Goal: Task Accomplishment & Management: Complete application form

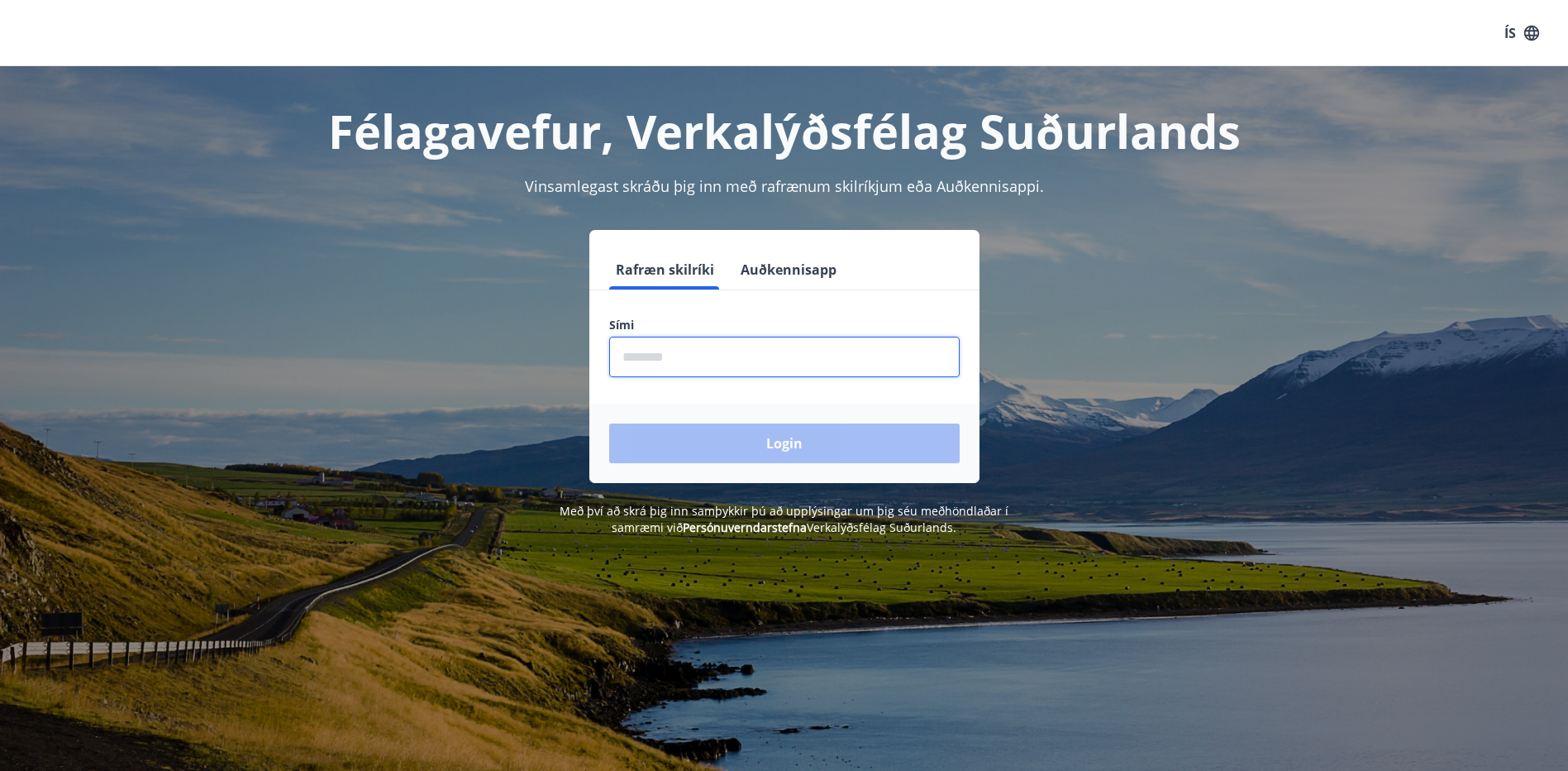
click at [707, 353] on input "phone" at bounding box center [784, 357] width 351 height 41
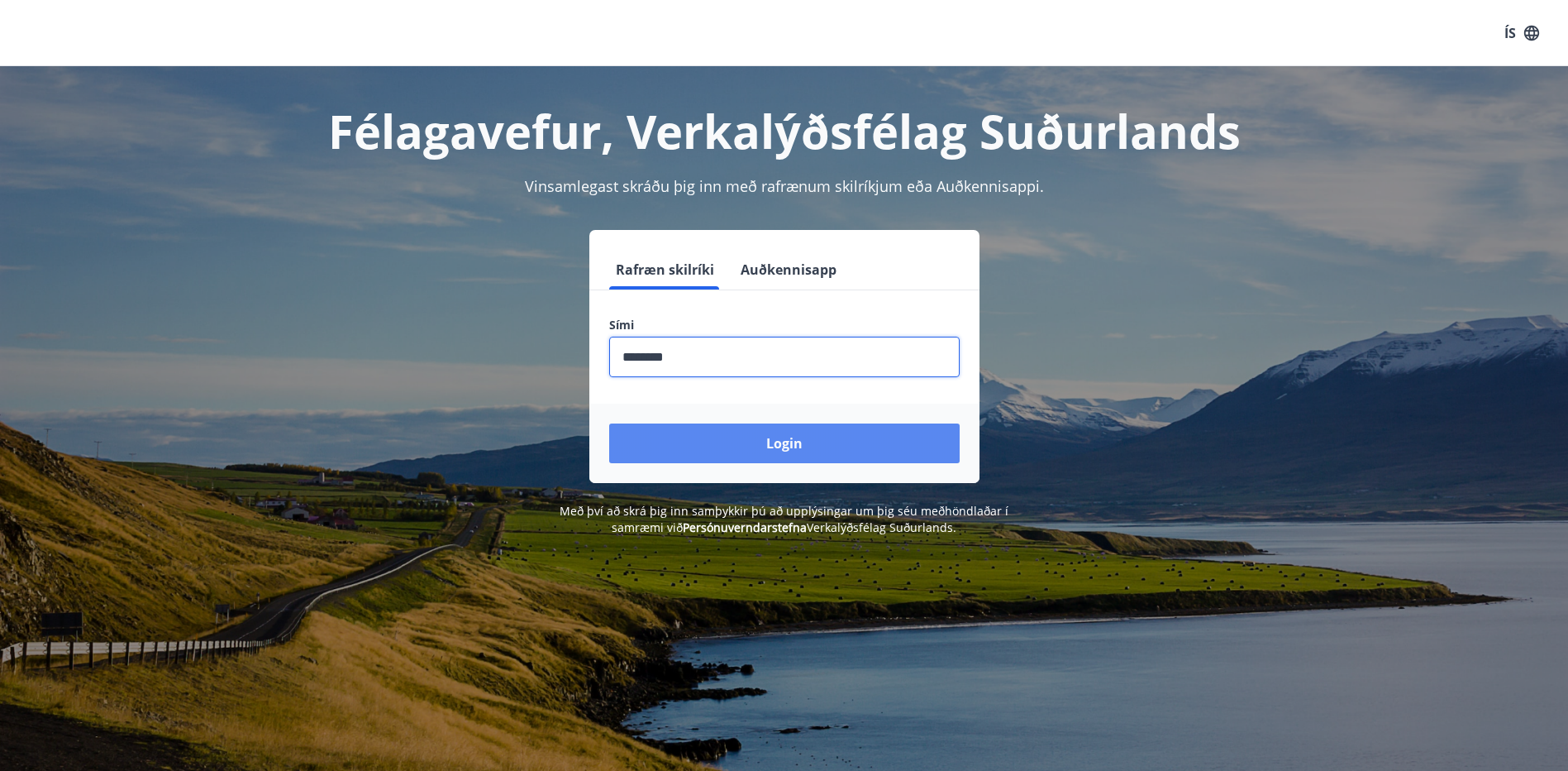
type input "********"
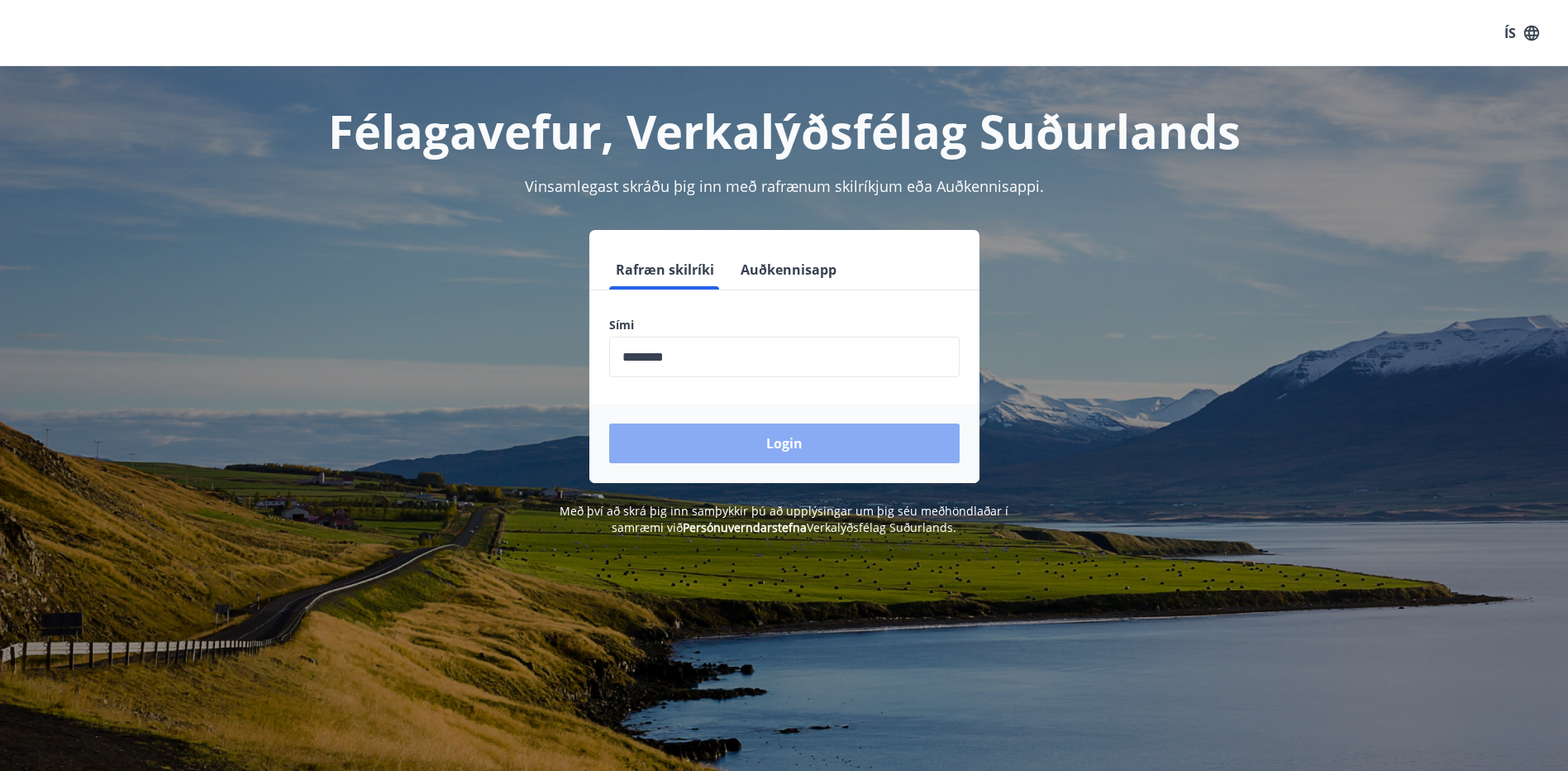
click at [656, 439] on button "Login" at bounding box center [784, 444] width 351 height 40
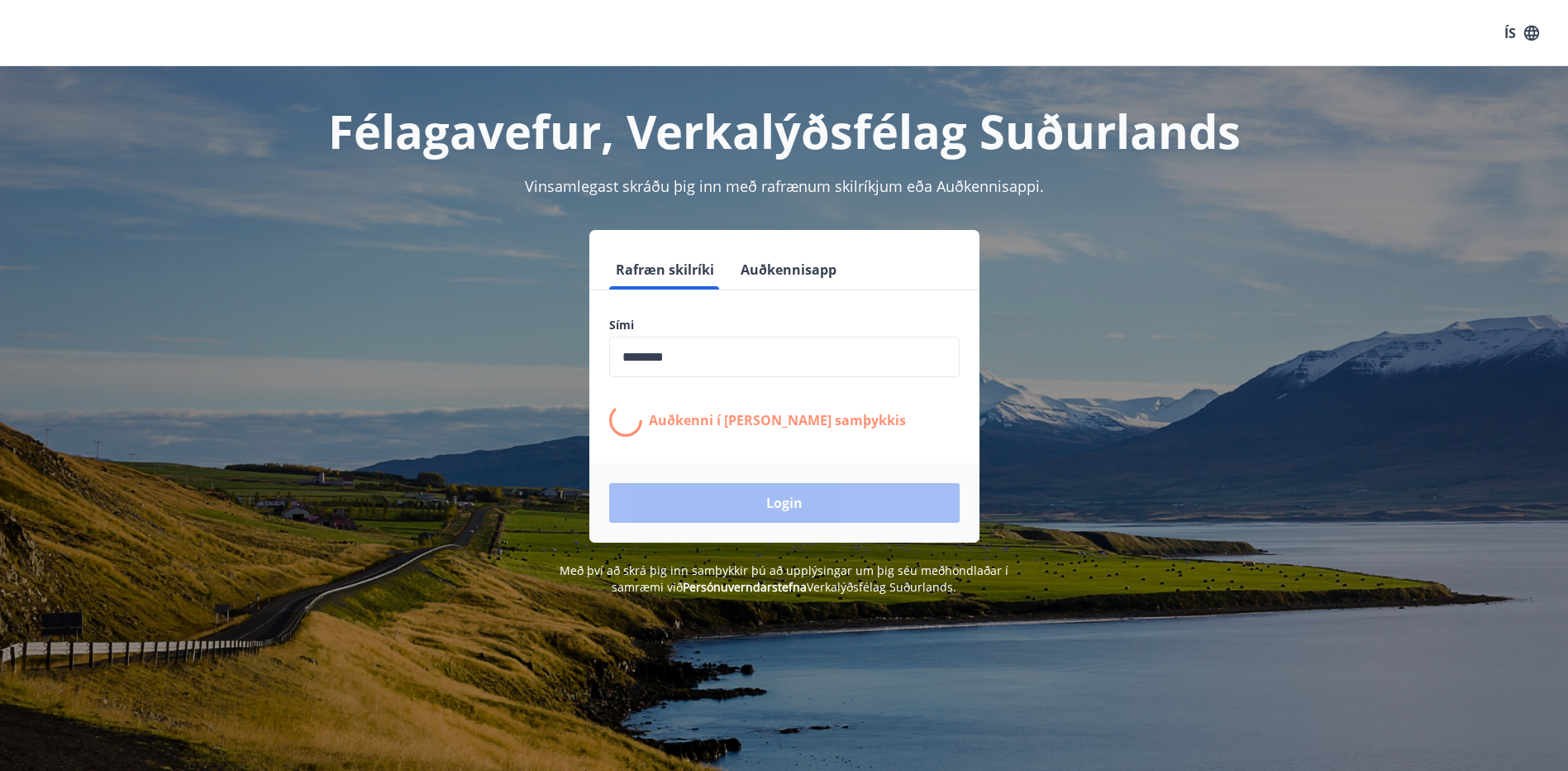
click at [706, 419] on p "Auðkenni í síma bíður samþykkis" at bounding box center [778, 420] width 257 height 18
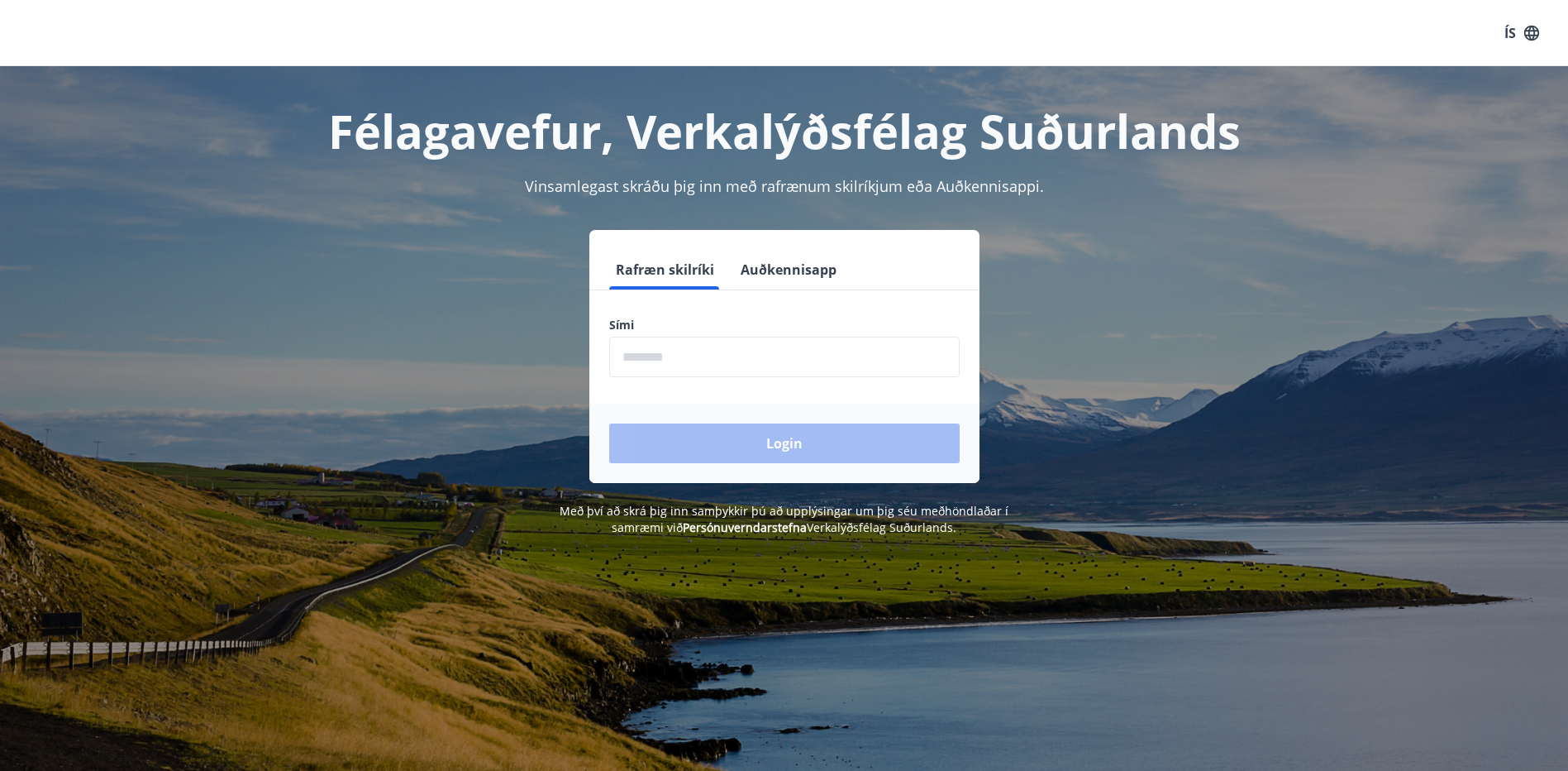
click at [652, 364] on input "phone" at bounding box center [784, 357] width 351 height 41
type input "********"
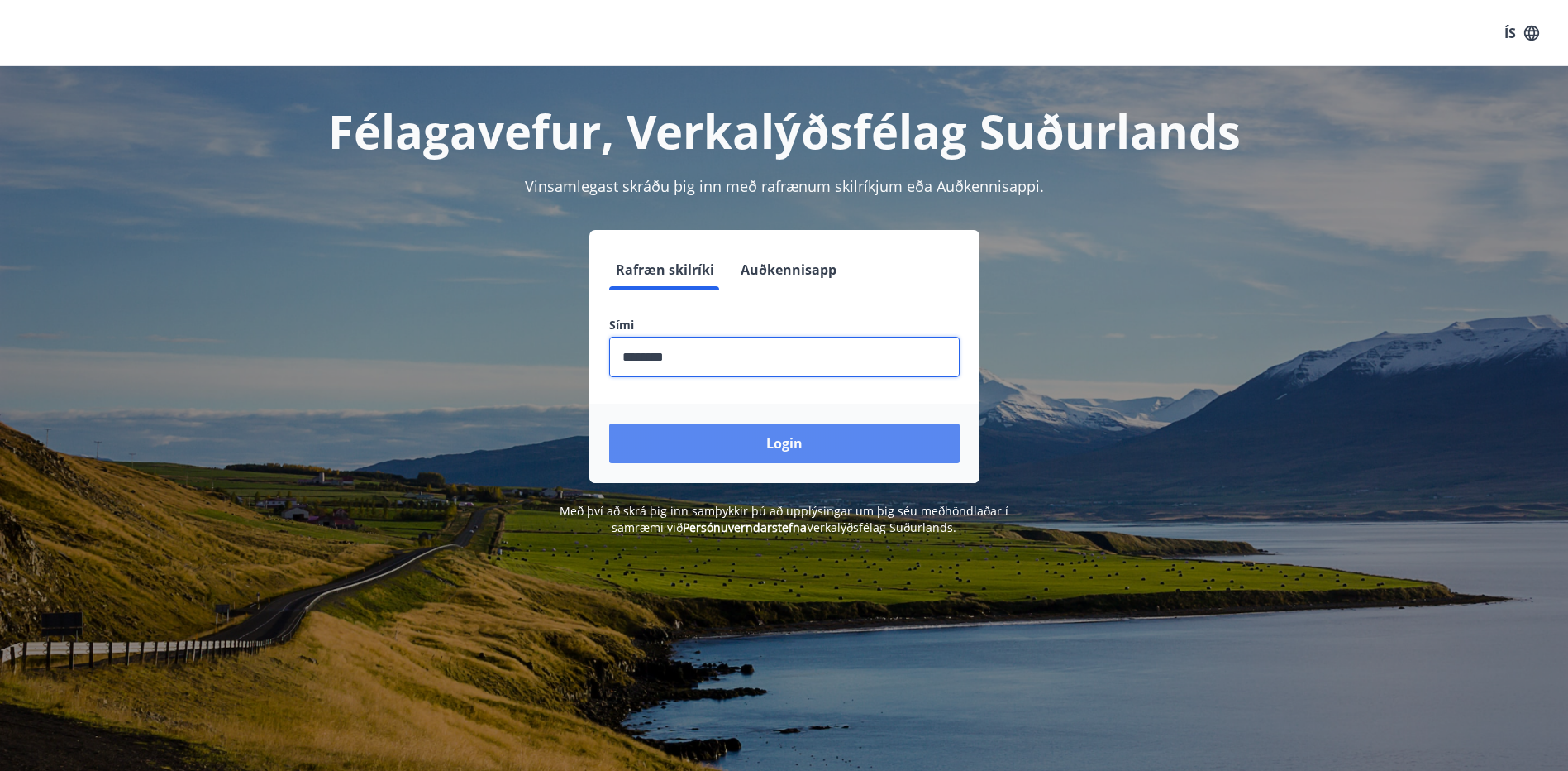
click at [666, 439] on button "Login" at bounding box center [784, 444] width 351 height 40
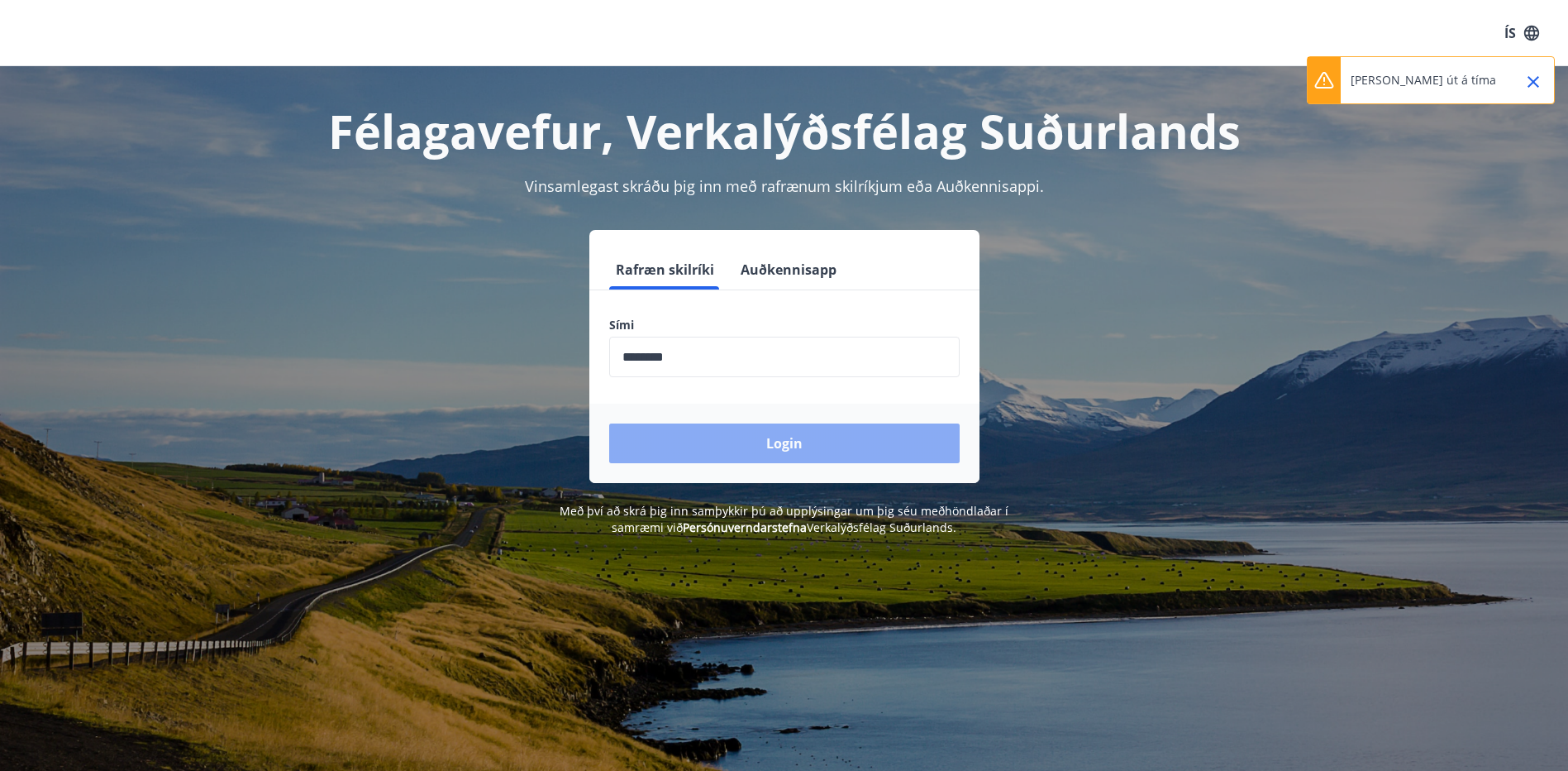
click at [710, 450] on button "Login" at bounding box center [784, 444] width 351 height 40
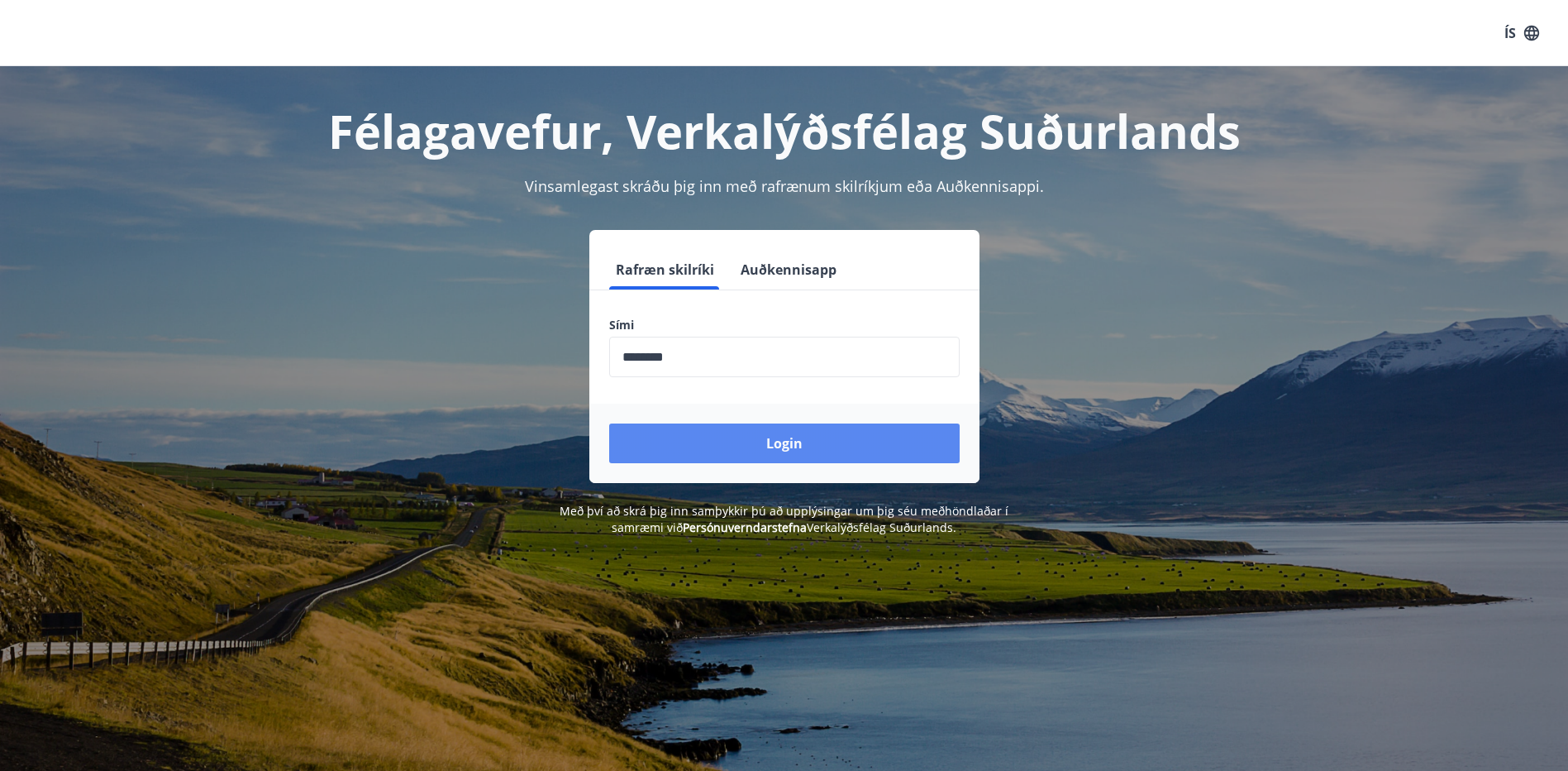
click at [716, 451] on button "Login" at bounding box center [784, 444] width 351 height 40
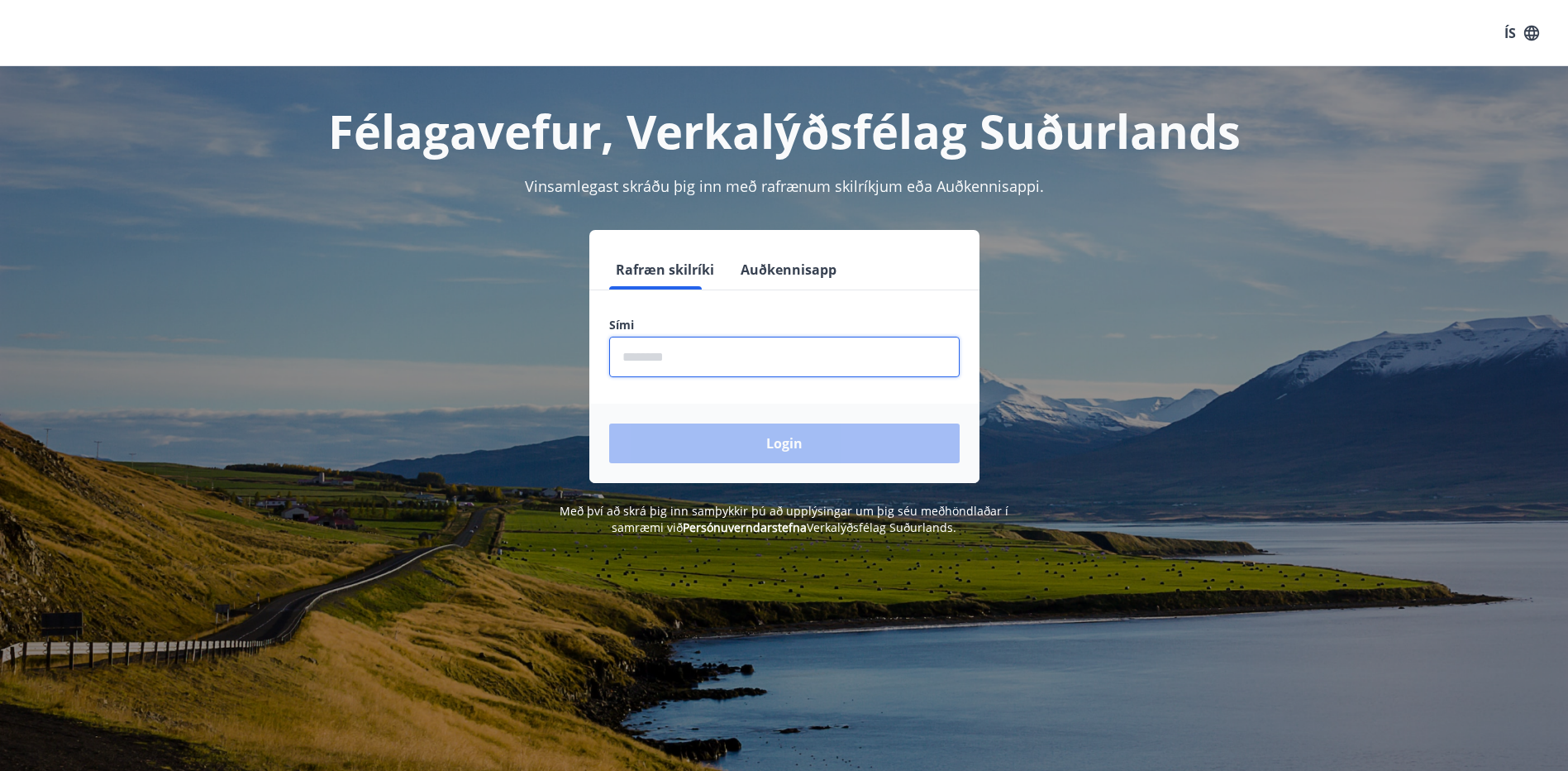
click at [739, 339] on input "phone" at bounding box center [784, 357] width 351 height 41
type input "********"
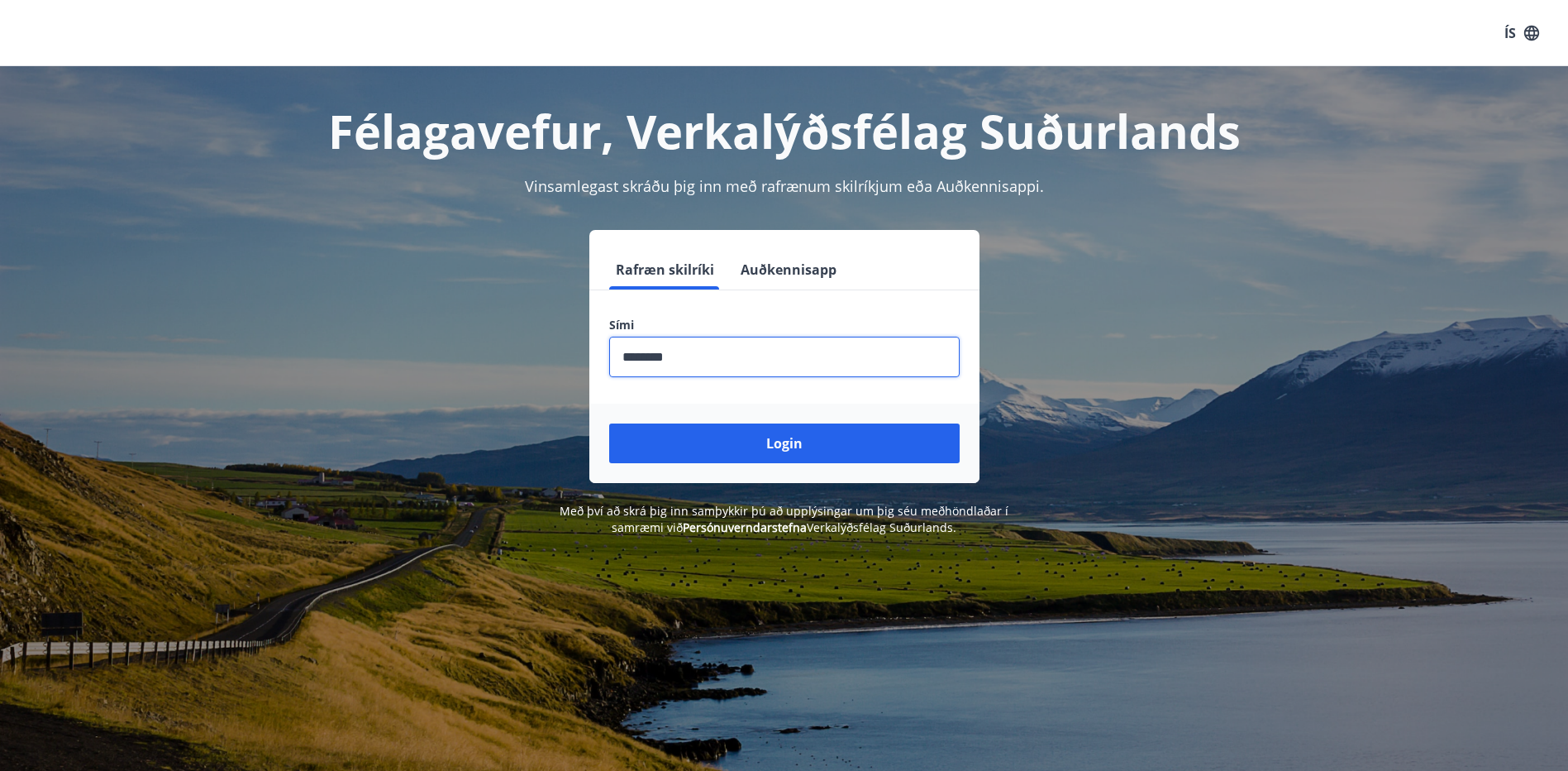
click at [701, 439] on button "Login" at bounding box center [784, 444] width 351 height 40
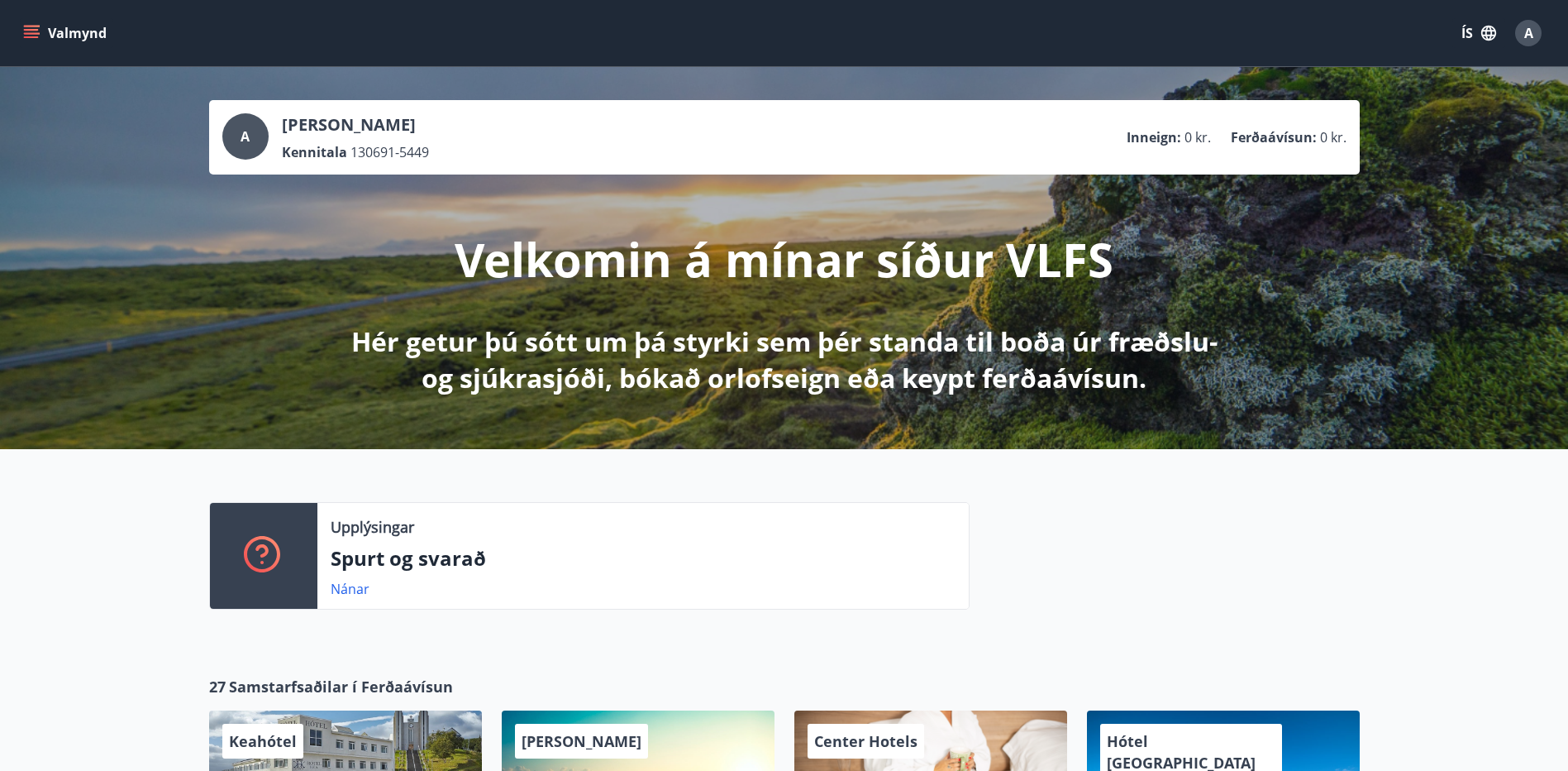
click at [35, 38] on icon "menu" at bounding box center [31, 37] width 15 height 2
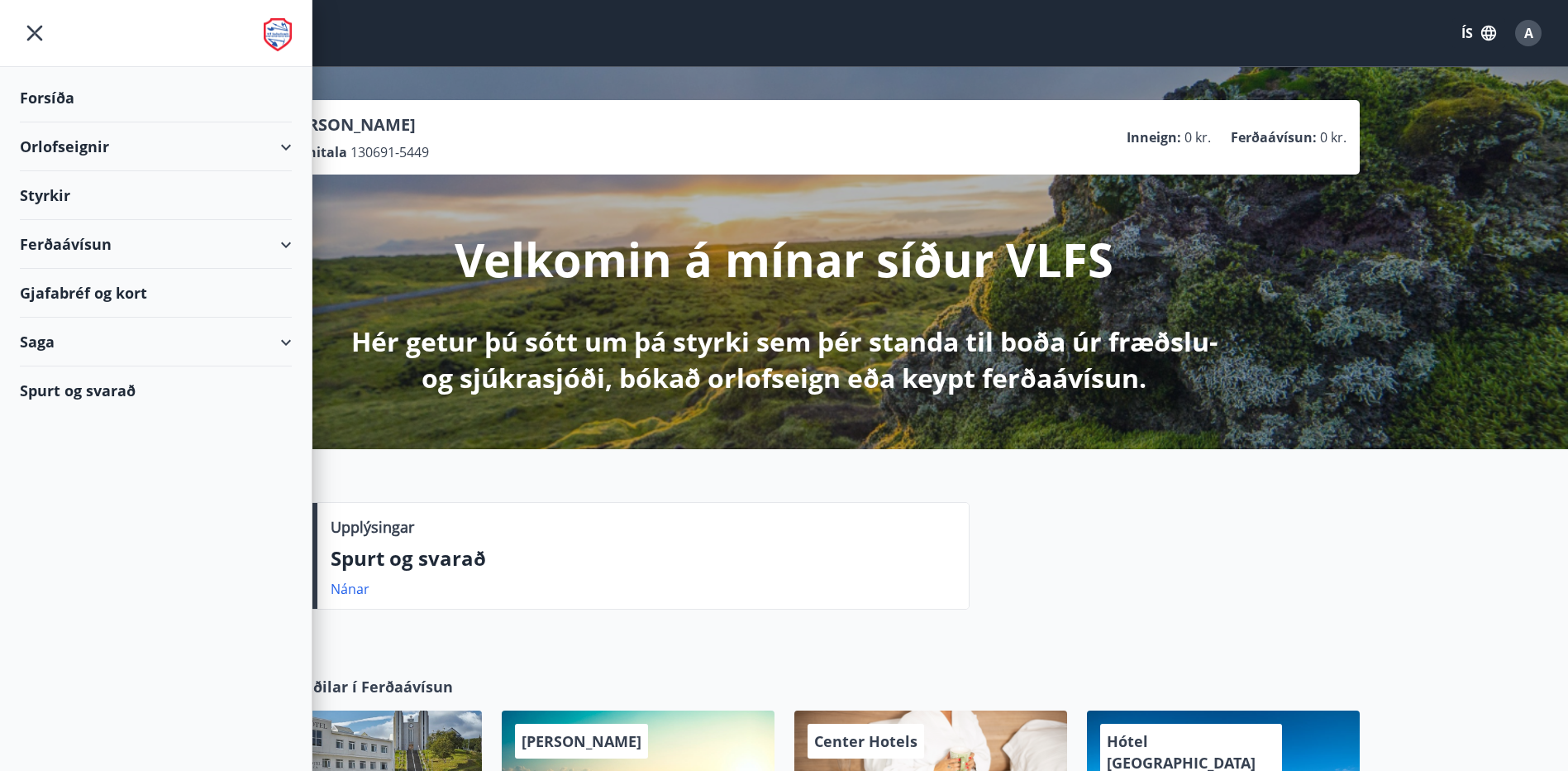
click at [80, 198] on div "Styrkir" at bounding box center [156, 196] width 272 height 49
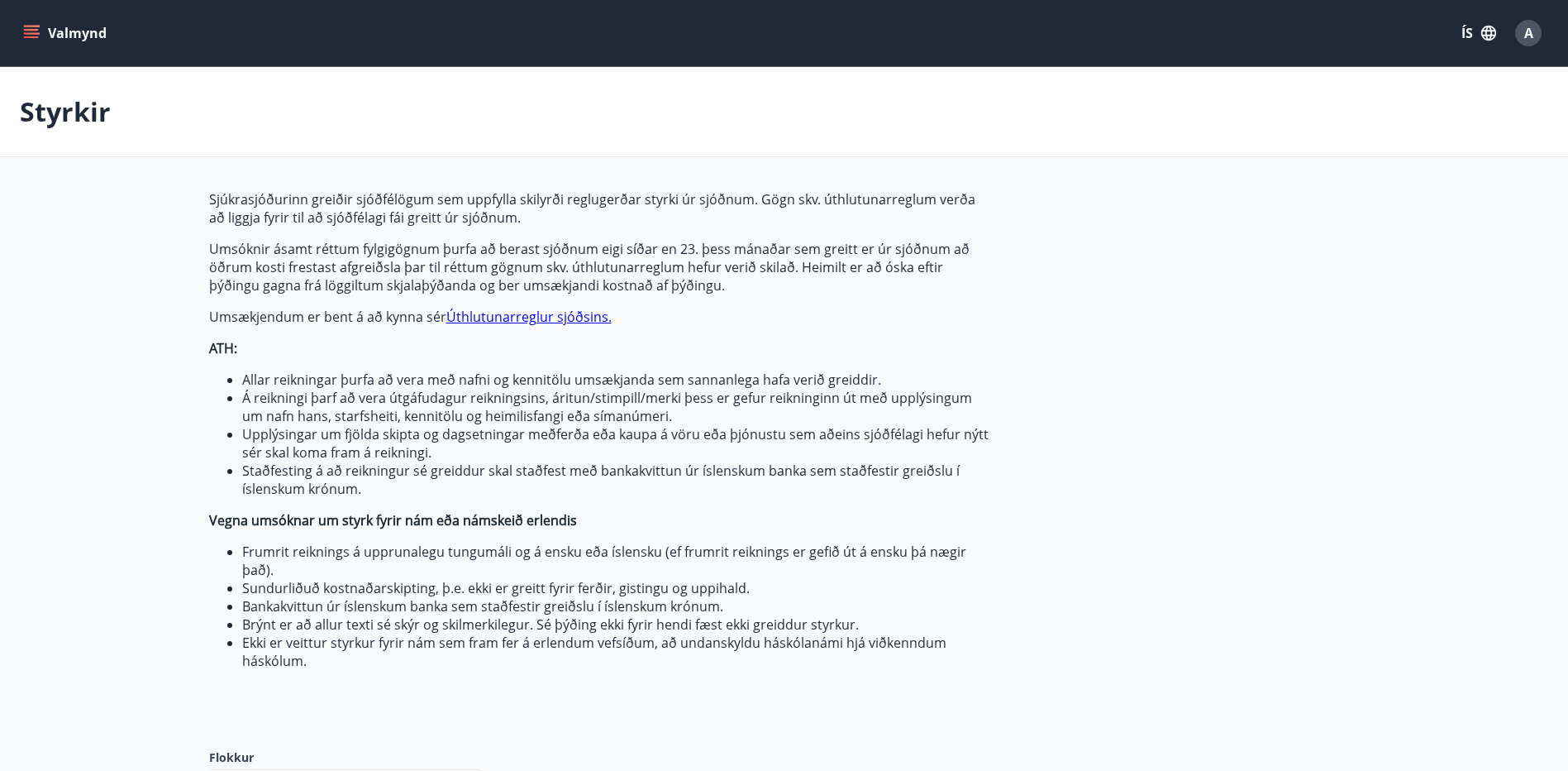
type input "***"
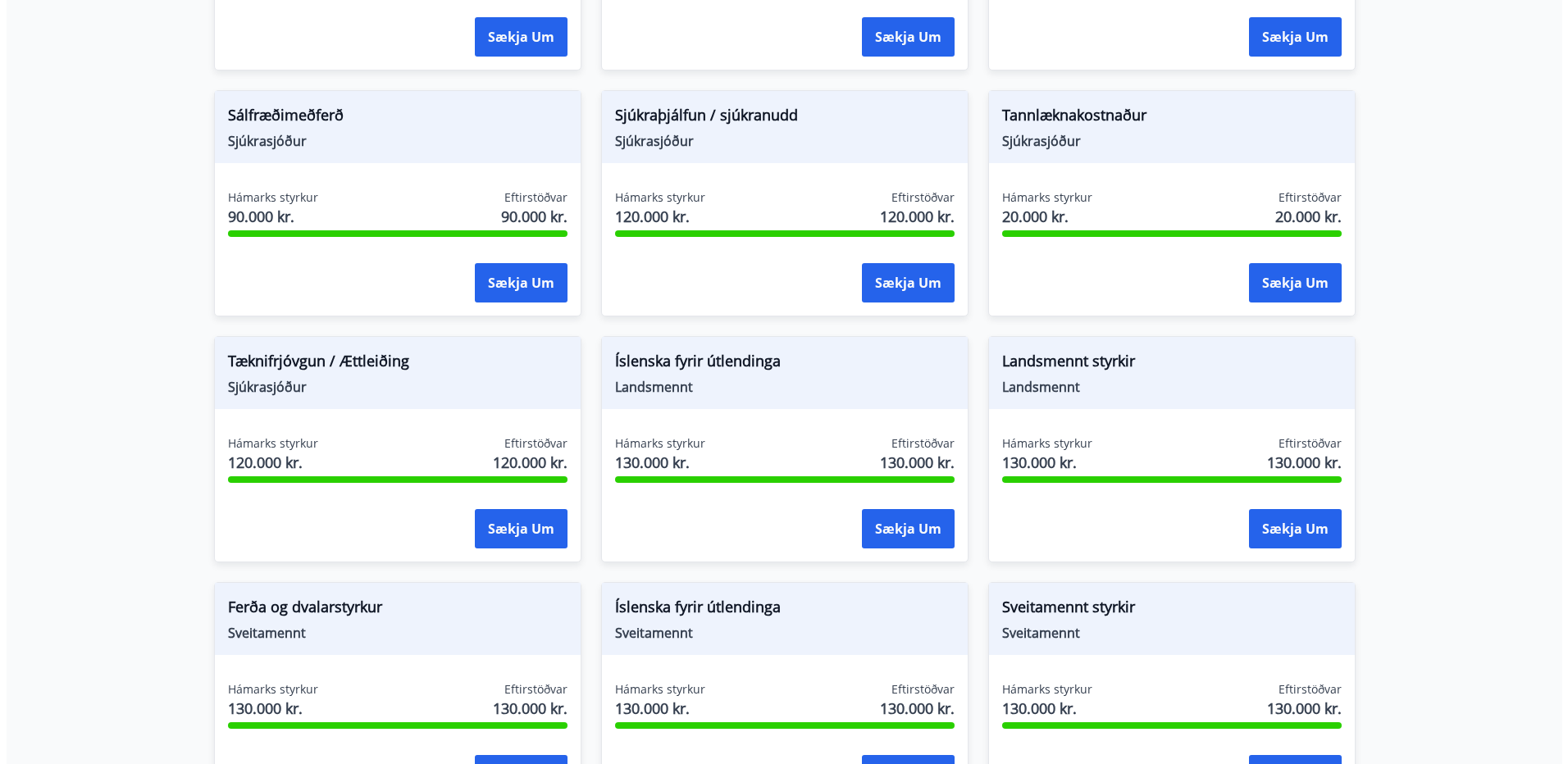
scroll to position [1557, 0]
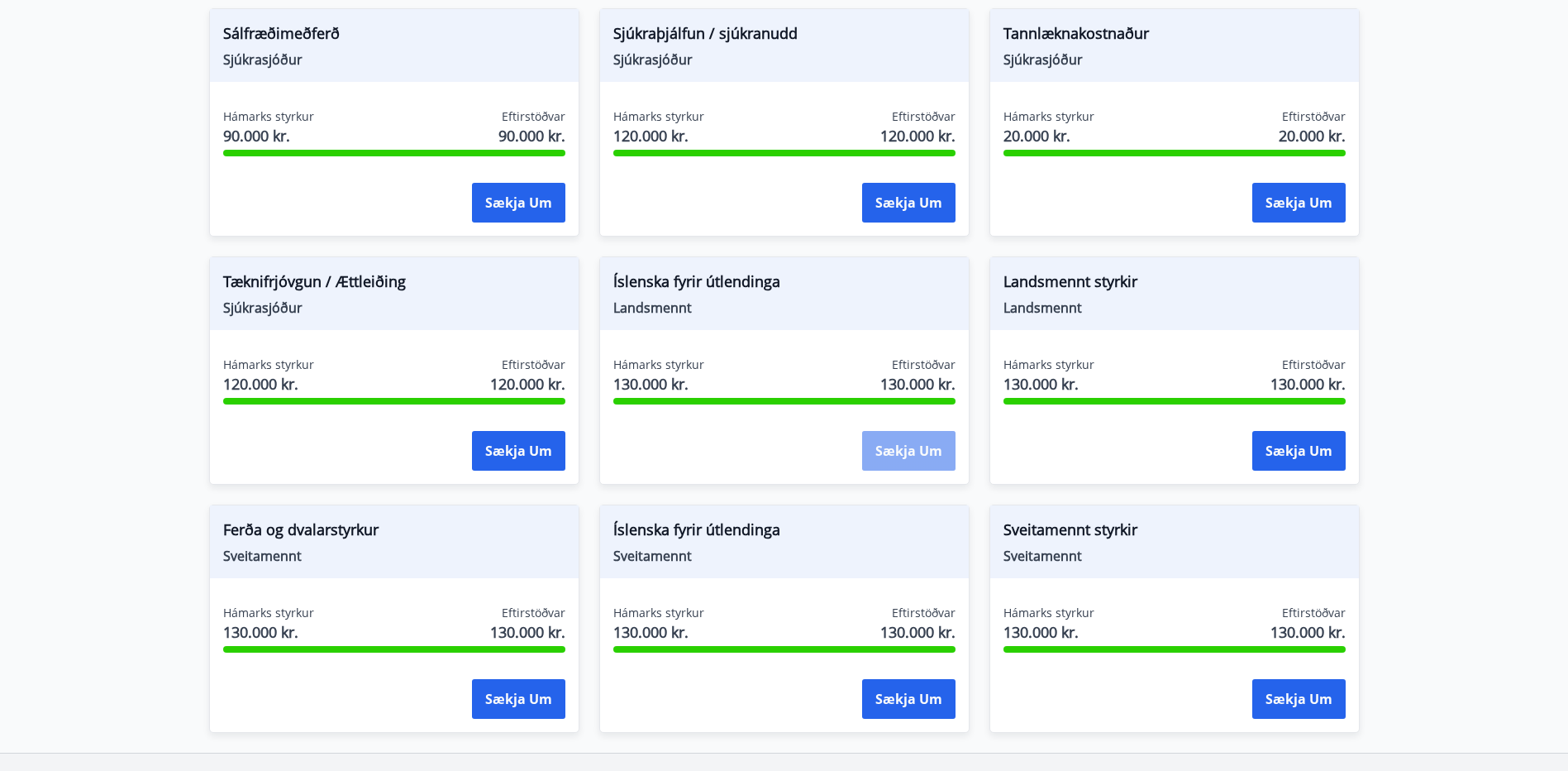
click at [921, 453] on button "Sækja um" at bounding box center [909, 450] width 94 height 40
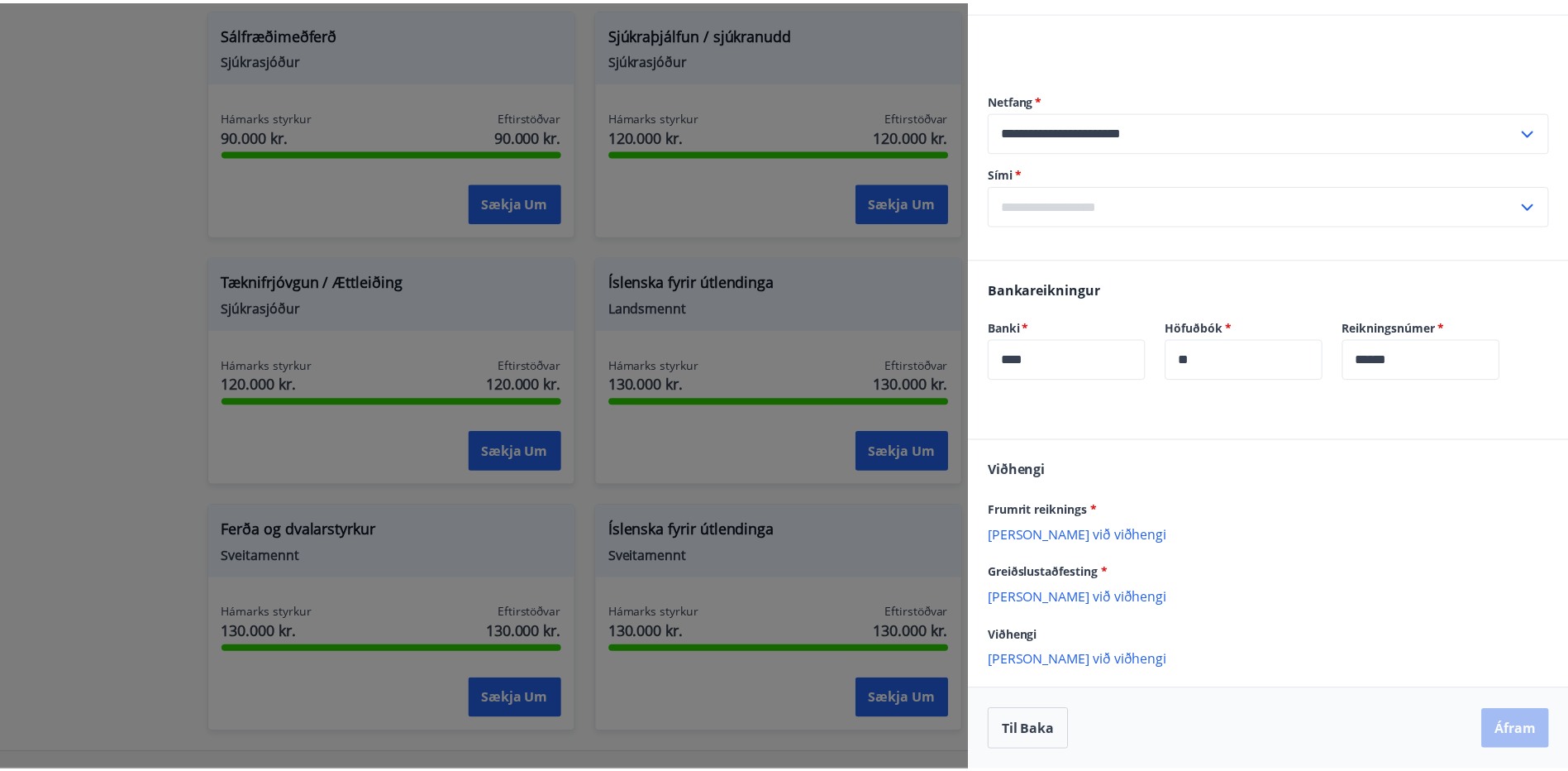
scroll to position [0, 0]
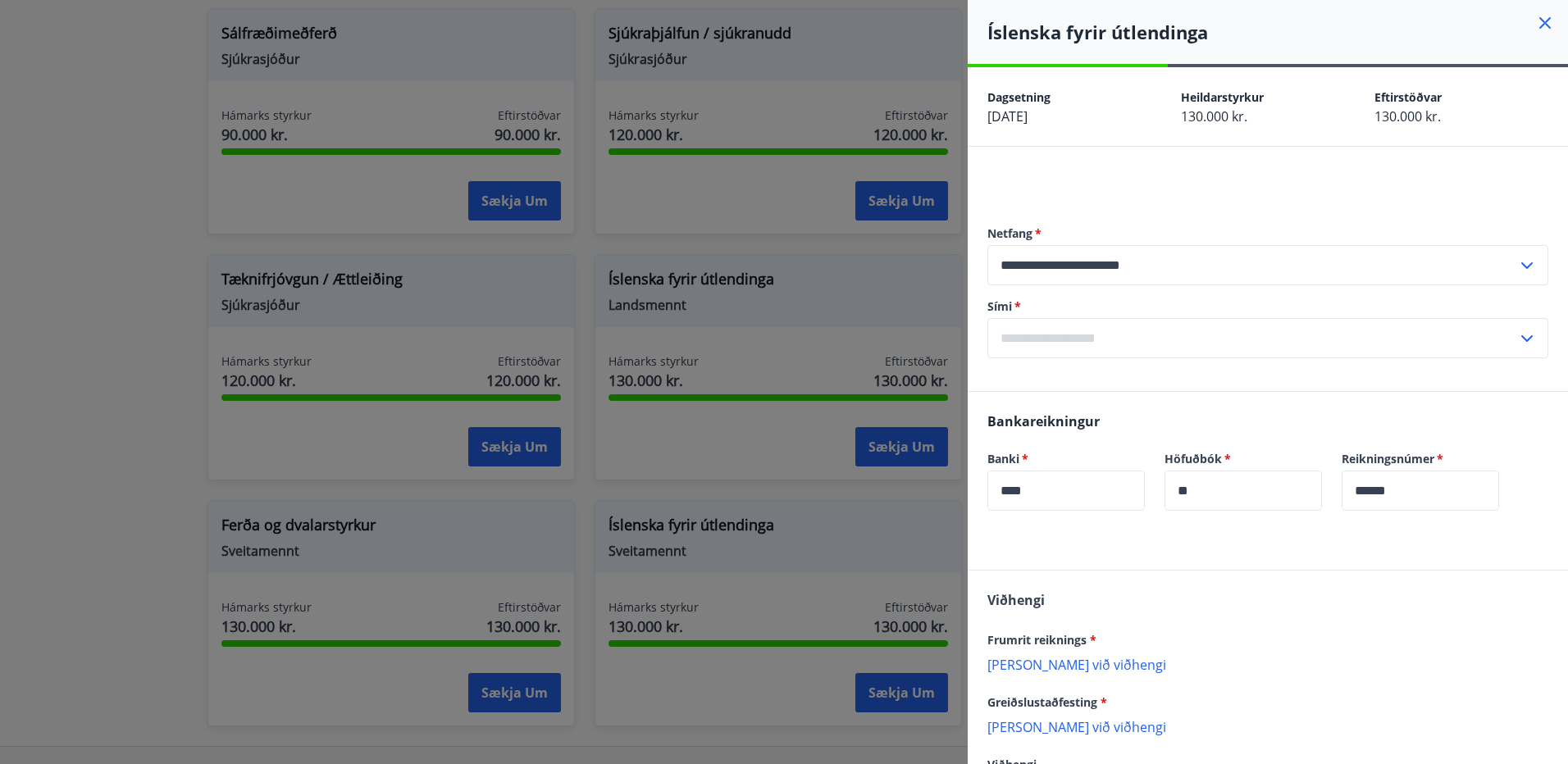
click at [60, 373] on div at bounding box center [784, 382] width 1568 height 764
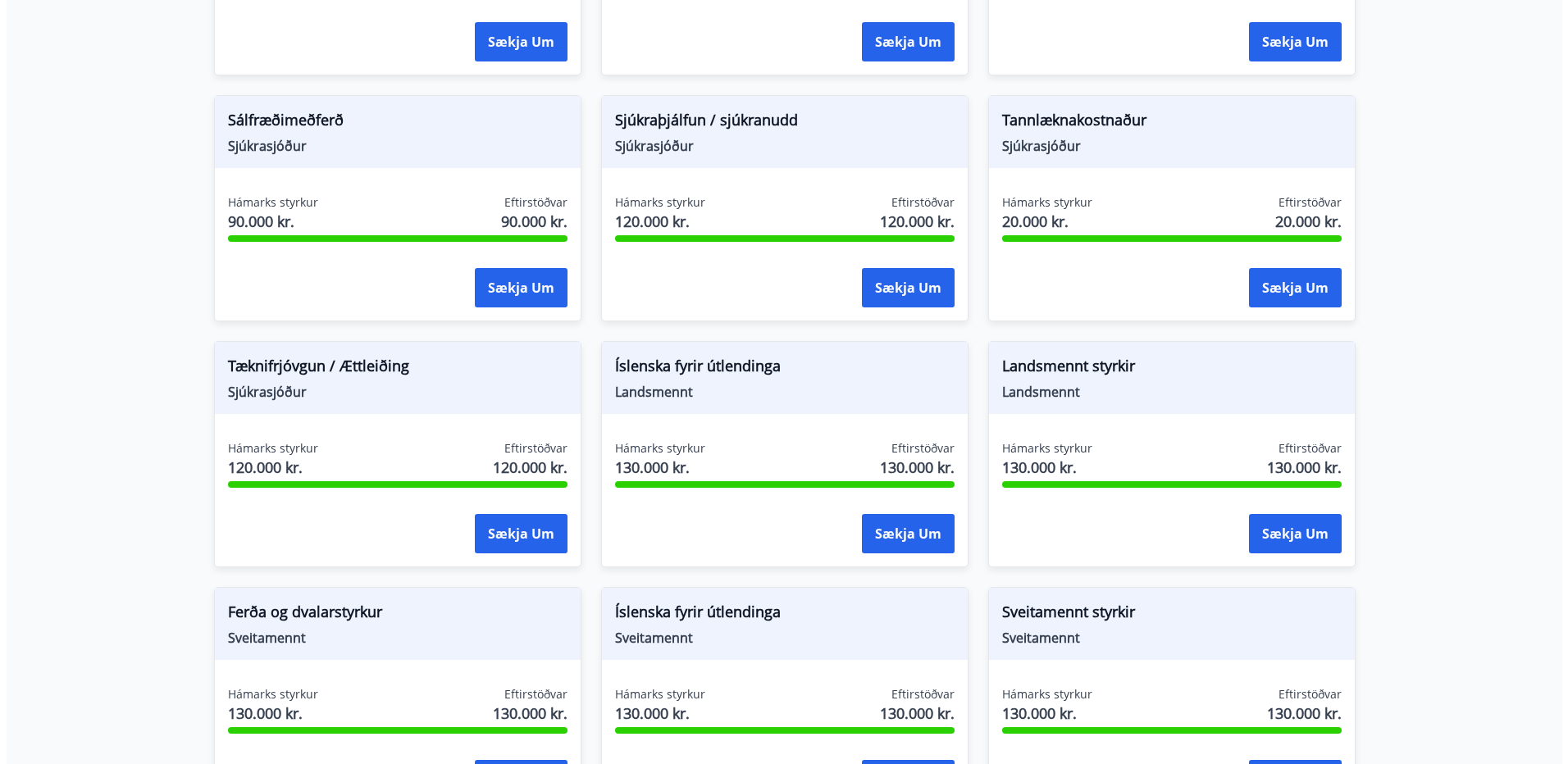
scroll to position [1393, 0]
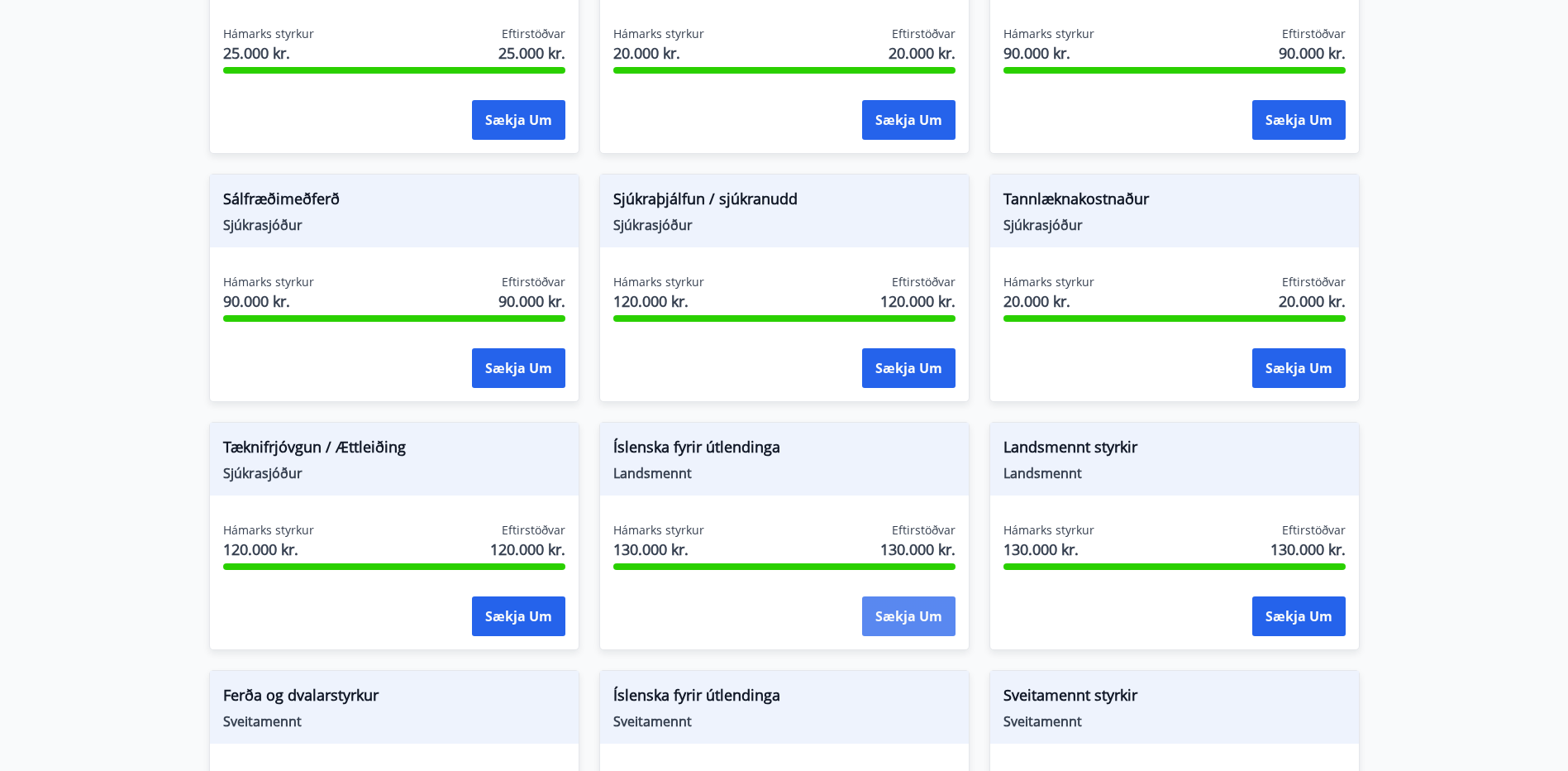
click at [913, 621] on button "Sækja um" at bounding box center [909, 616] width 94 height 40
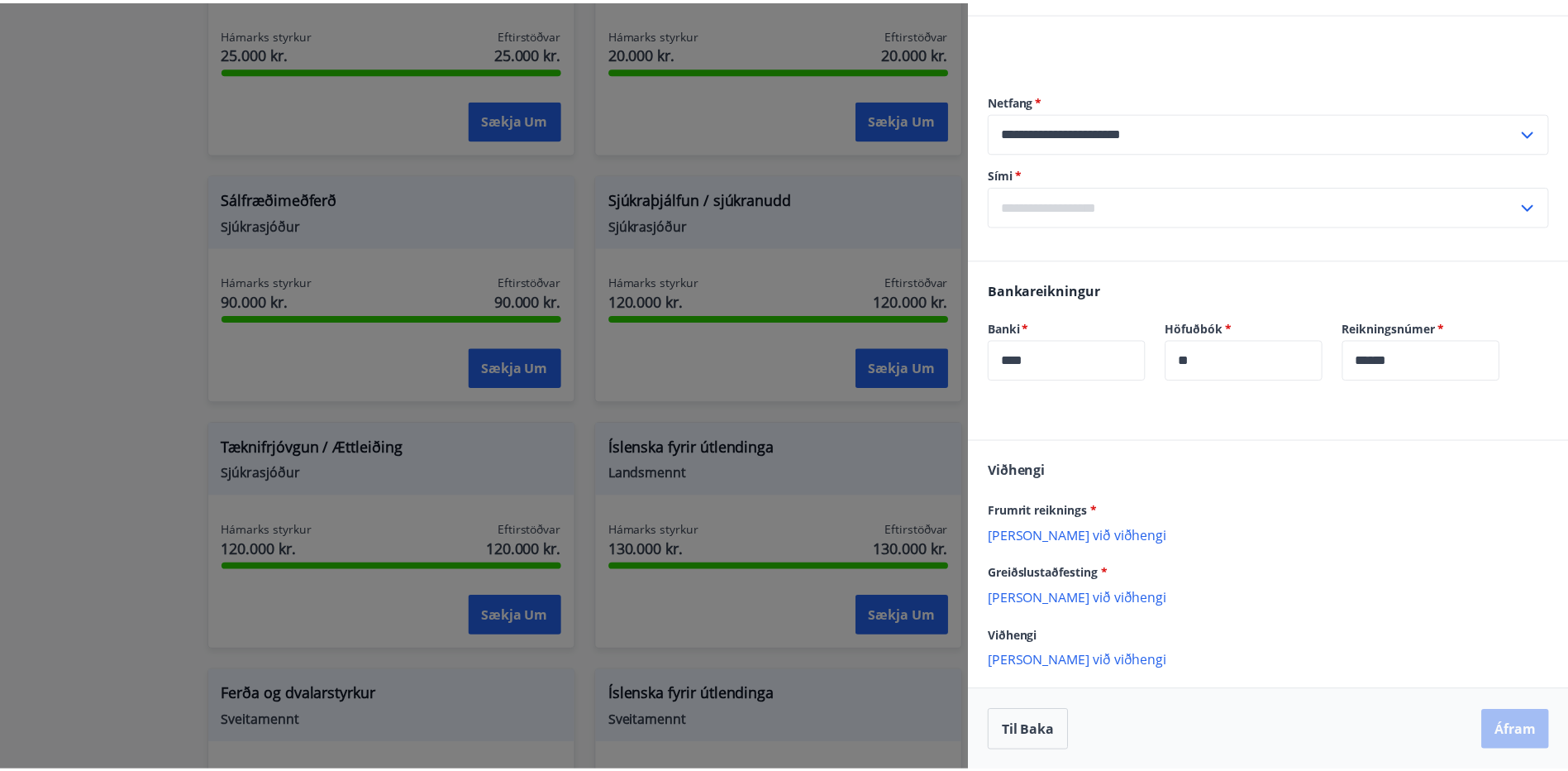
scroll to position [136, 0]
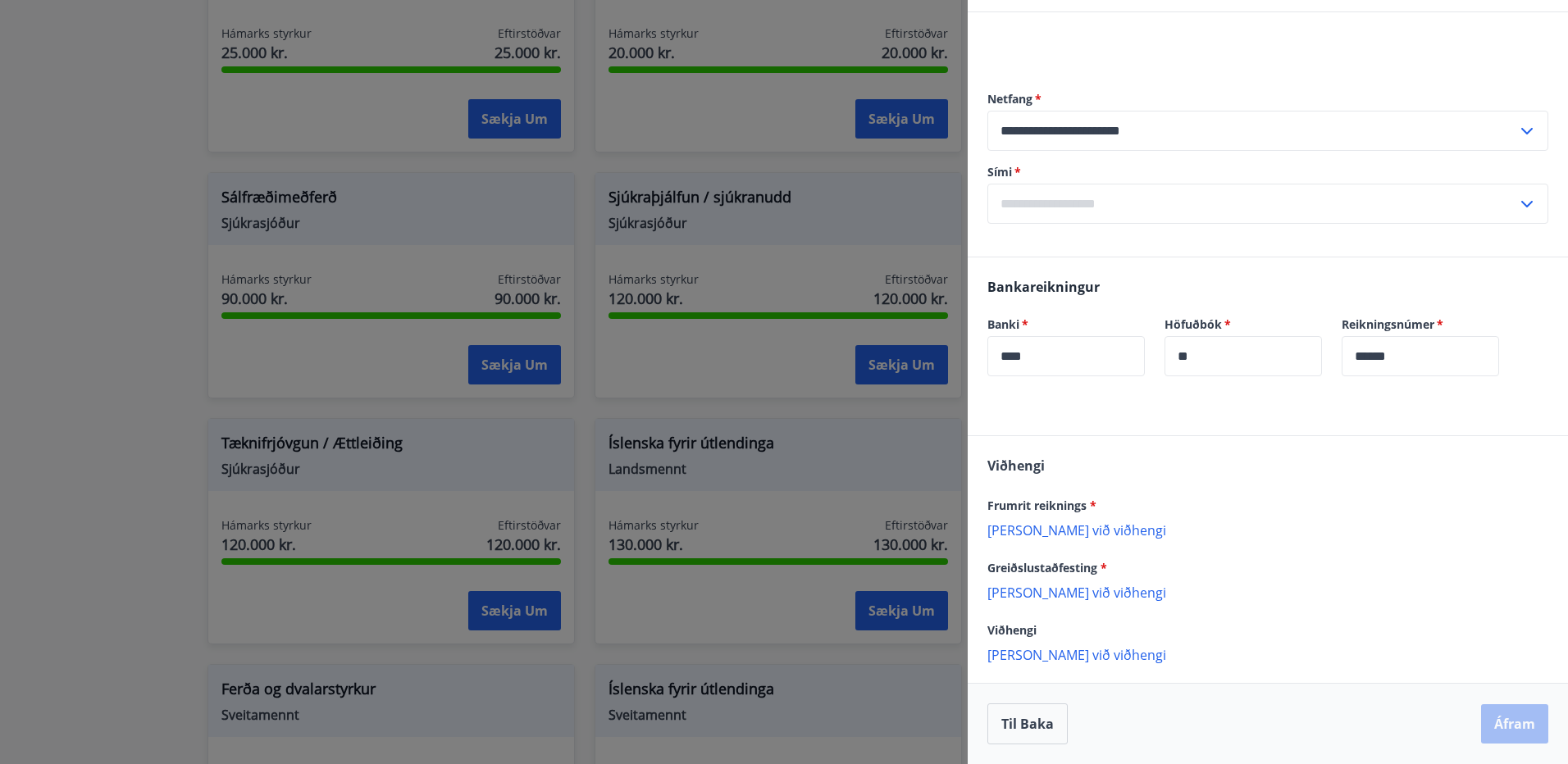
click at [1003, 720] on button "Til baka" at bounding box center [1028, 724] width 81 height 41
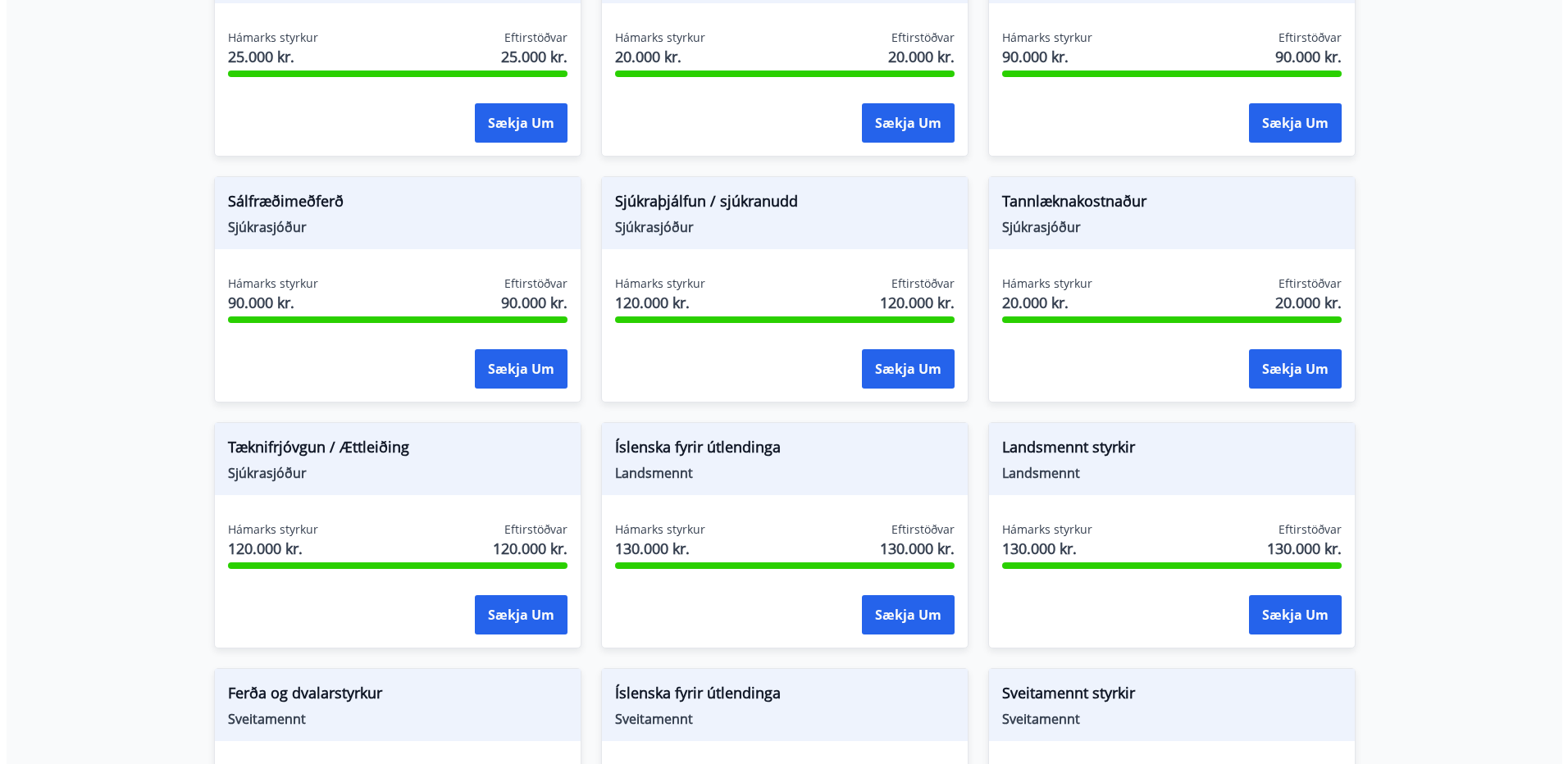
scroll to position [1393, 0]
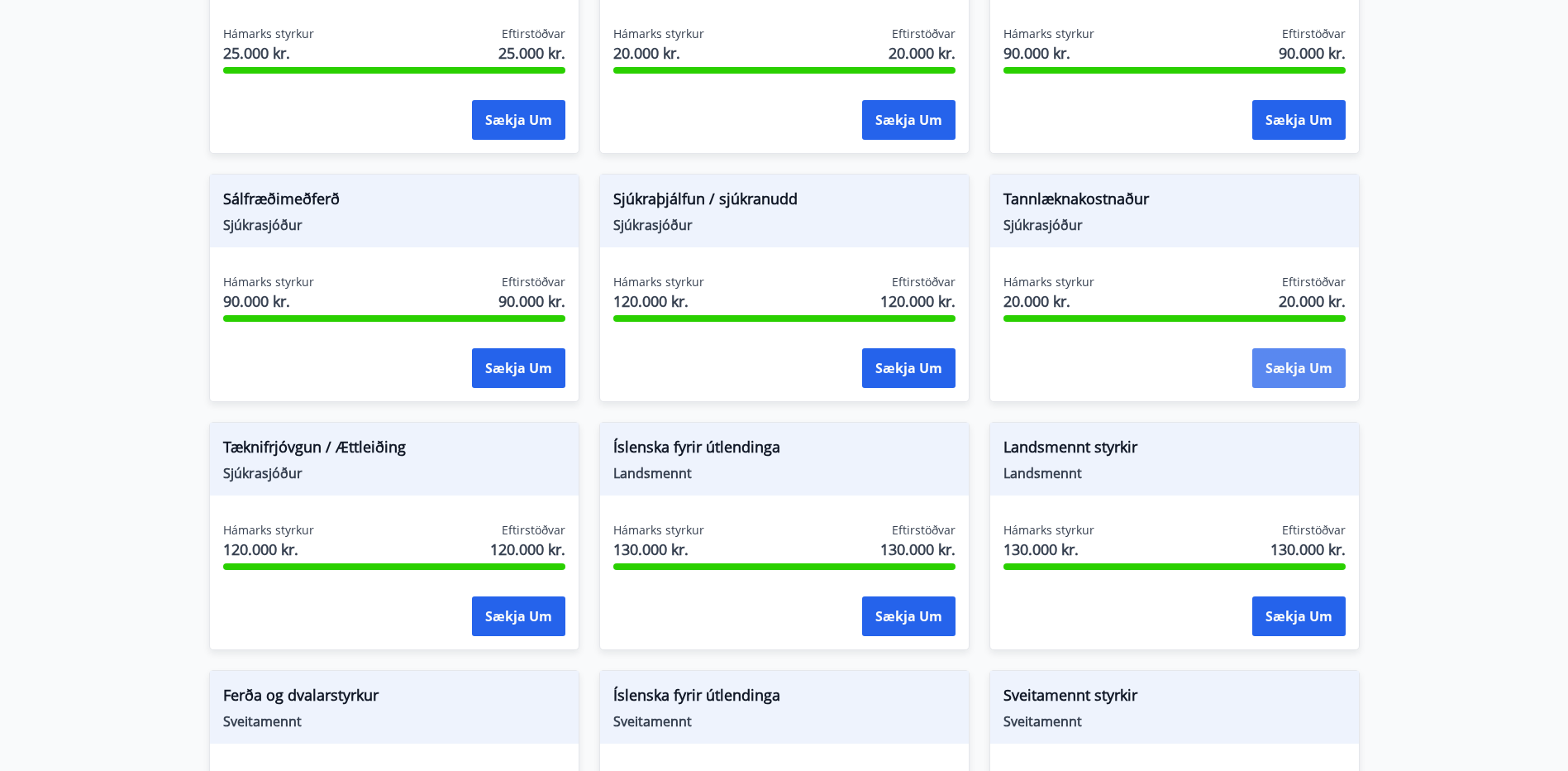
click at [1307, 357] on button "Sækja um" at bounding box center [1300, 368] width 94 height 40
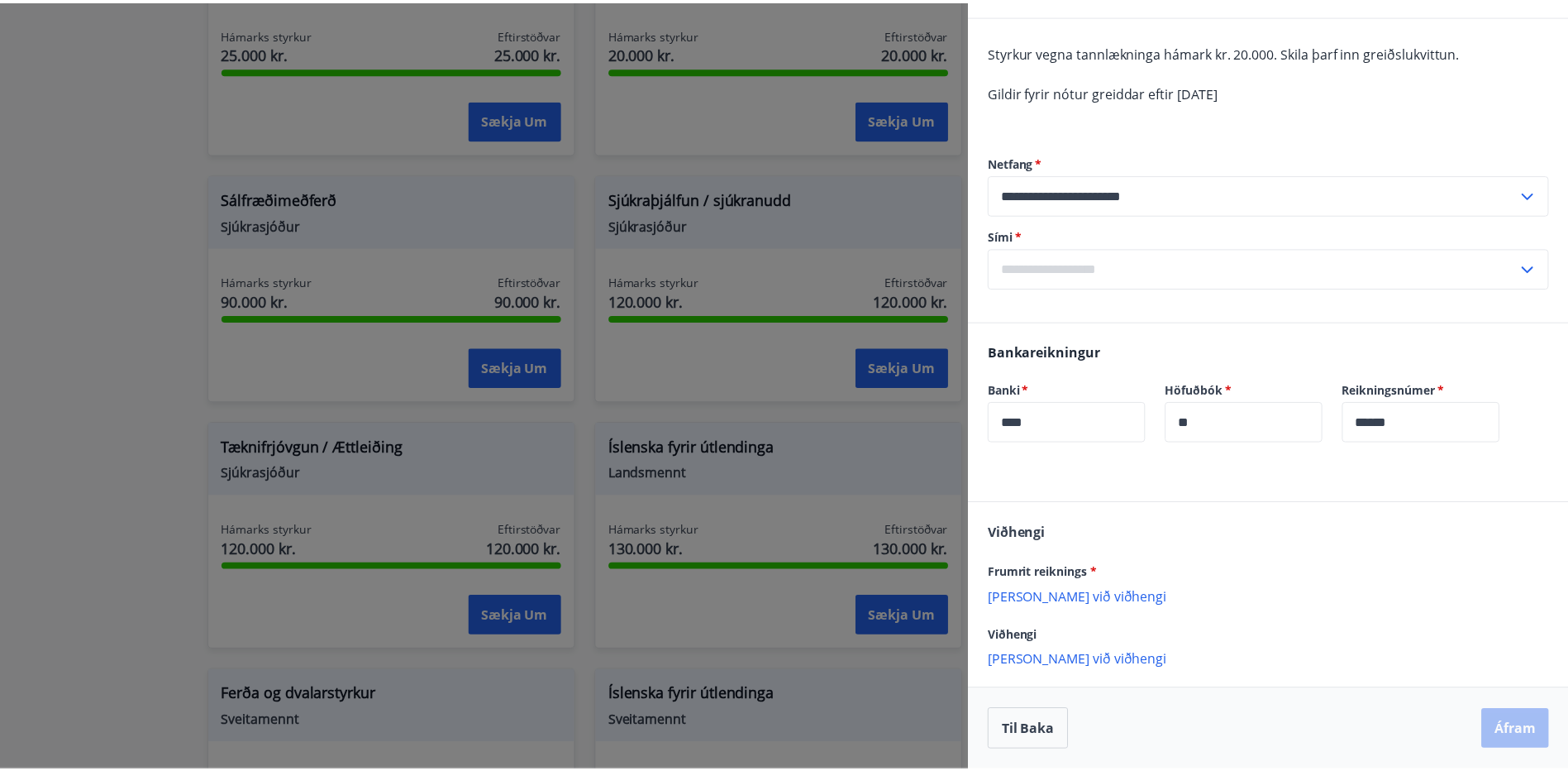
scroll to position [0, 0]
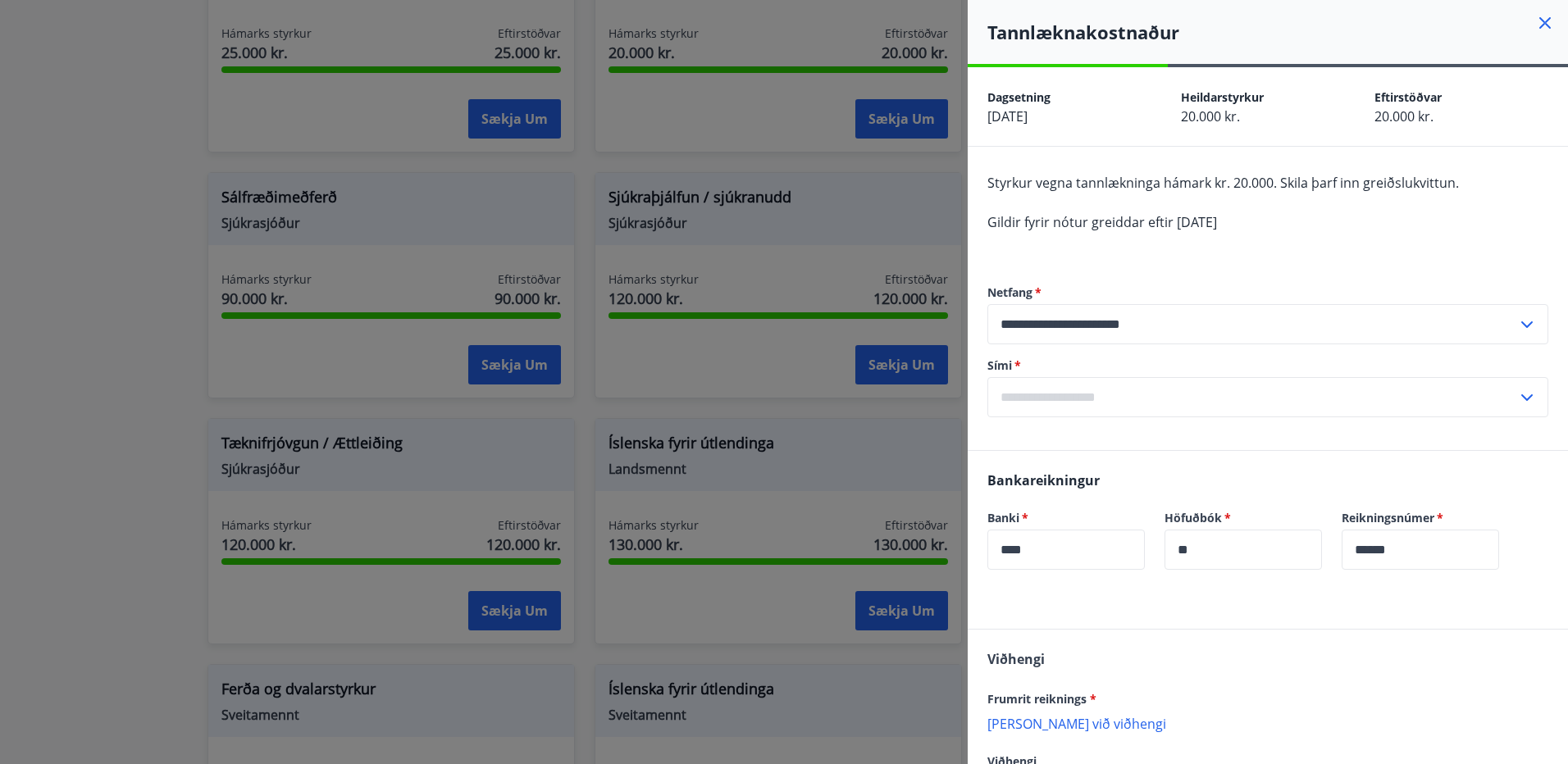
click at [1535, 24] on icon at bounding box center [1544, 22] width 20 height 20
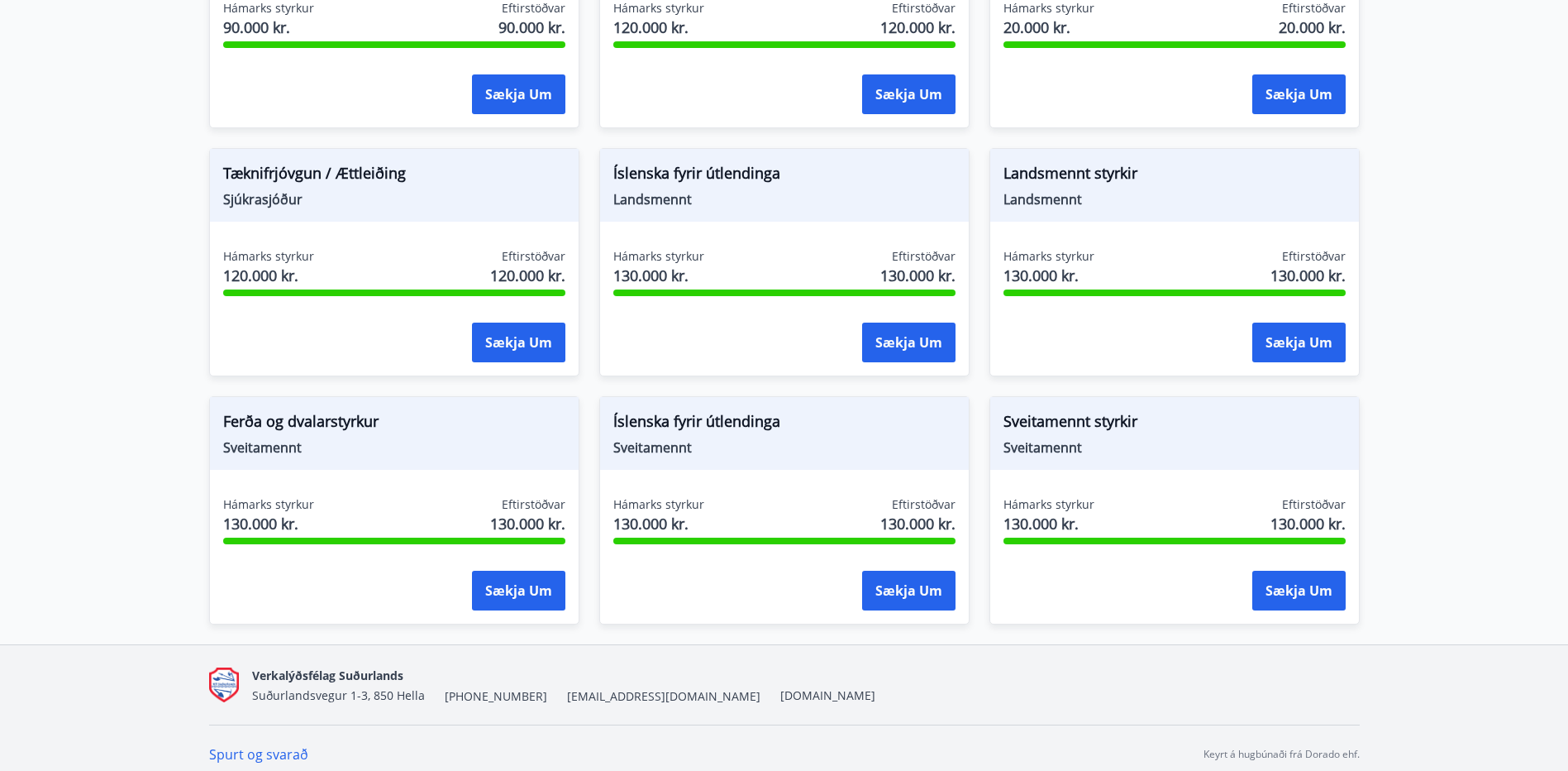
scroll to position [1693, 0]
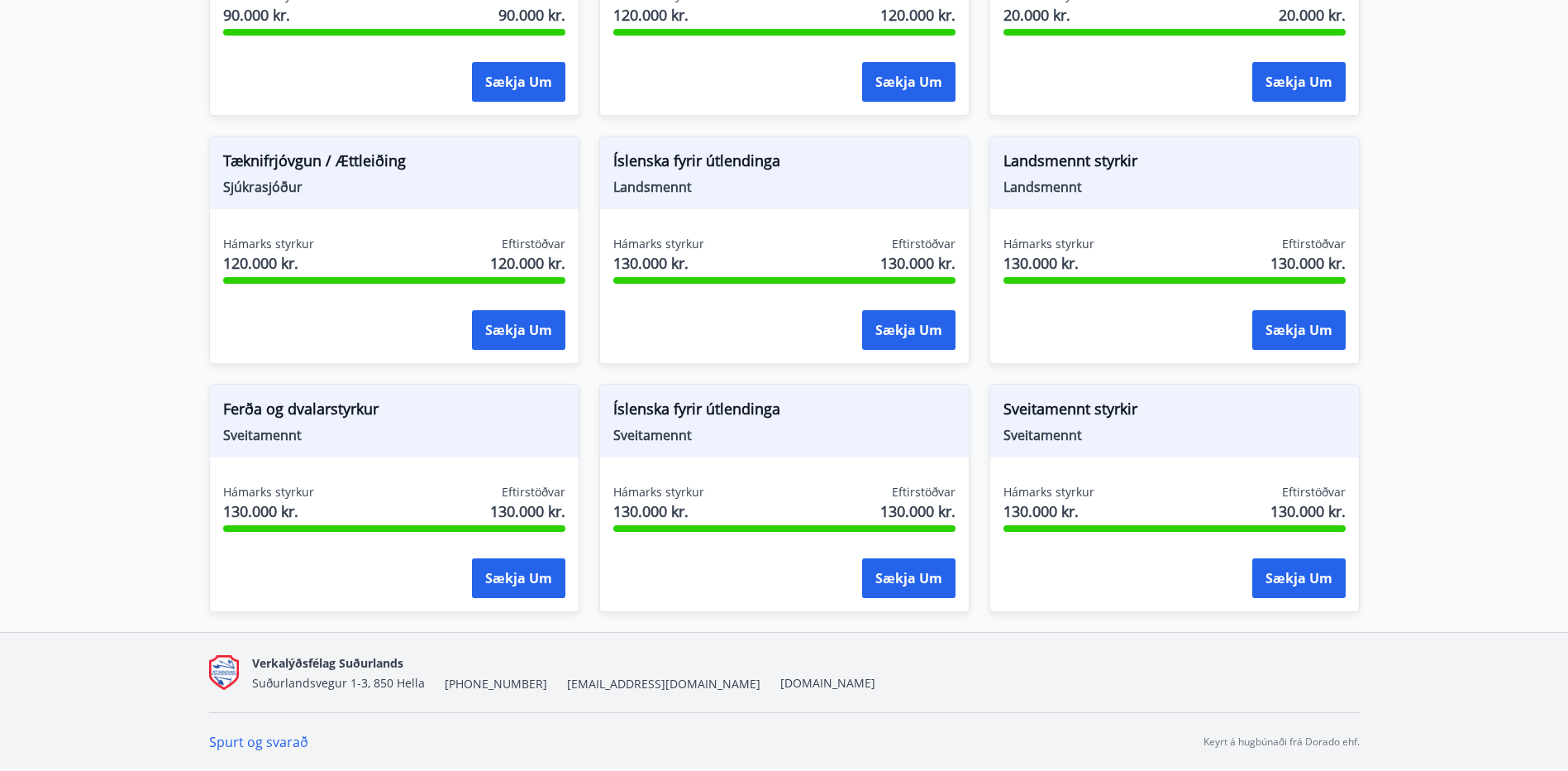
click at [646, 433] on span "Sveitamennt" at bounding box center [784, 435] width 342 height 18
drag, startPoint x: 646, startPoint y: 433, endPoint x: 686, endPoint y: 439, distance: 40.4
click at [686, 439] on span "Sveitamennt" at bounding box center [784, 435] width 342 height 18
click at [686, 441] on span "Sveitamennt" at bounding box center [784, 435] width 342 height 18
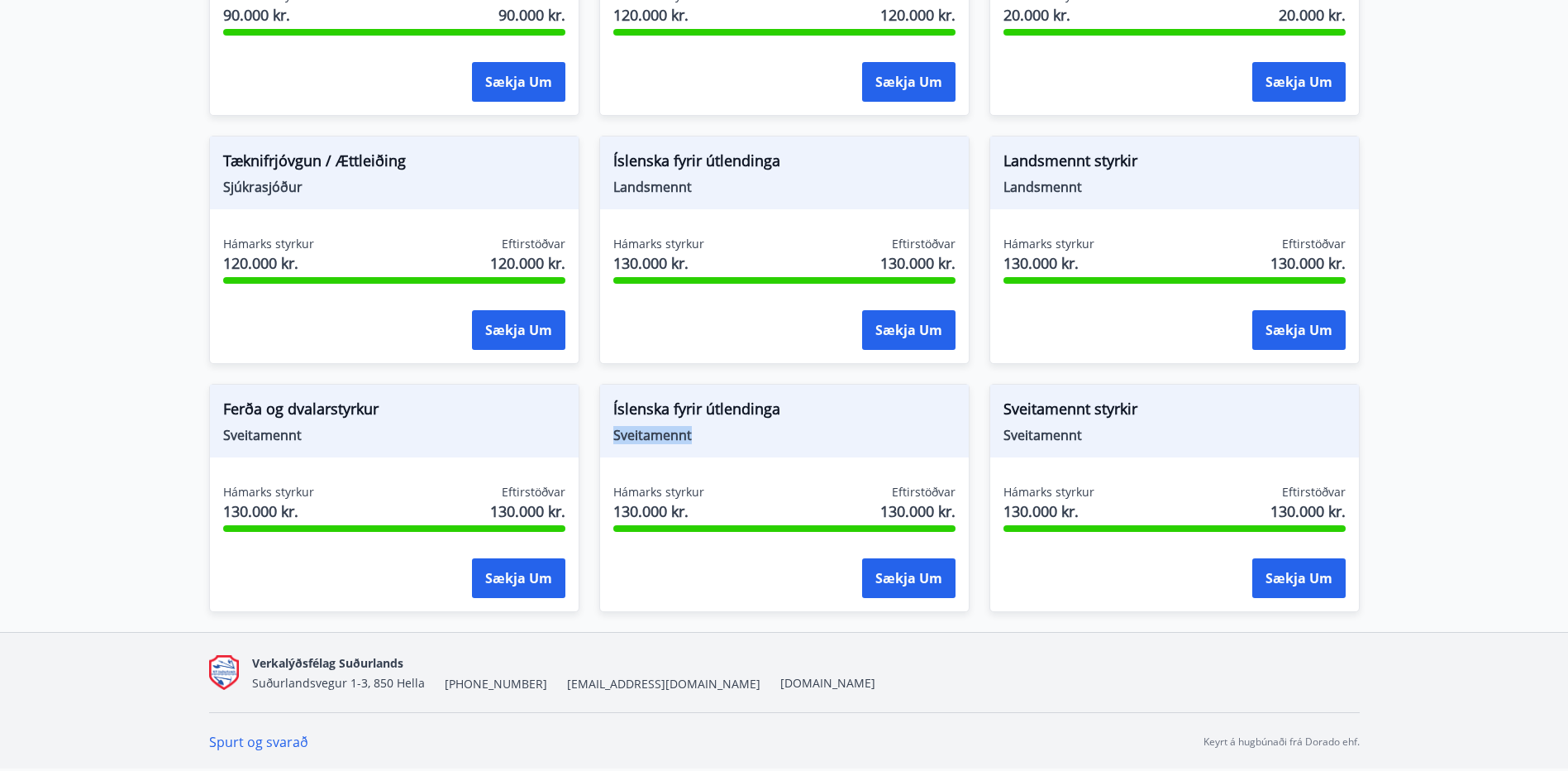
click at [686, 441] on span "Sveitamennt" at bounding box center [784, 435] width 342 height 18
drag, startPoint x: 686, startPoint y: 441, endPoint x: 667, endPoint y: 189, distance: 252.7
click at [667, 189] on span "Landsmennt" at bounding box center [784, 186] width 342 height 18
click at [648, 439] on span "Sveitamennt" at bounding box center [784, 435] width 342 height 18
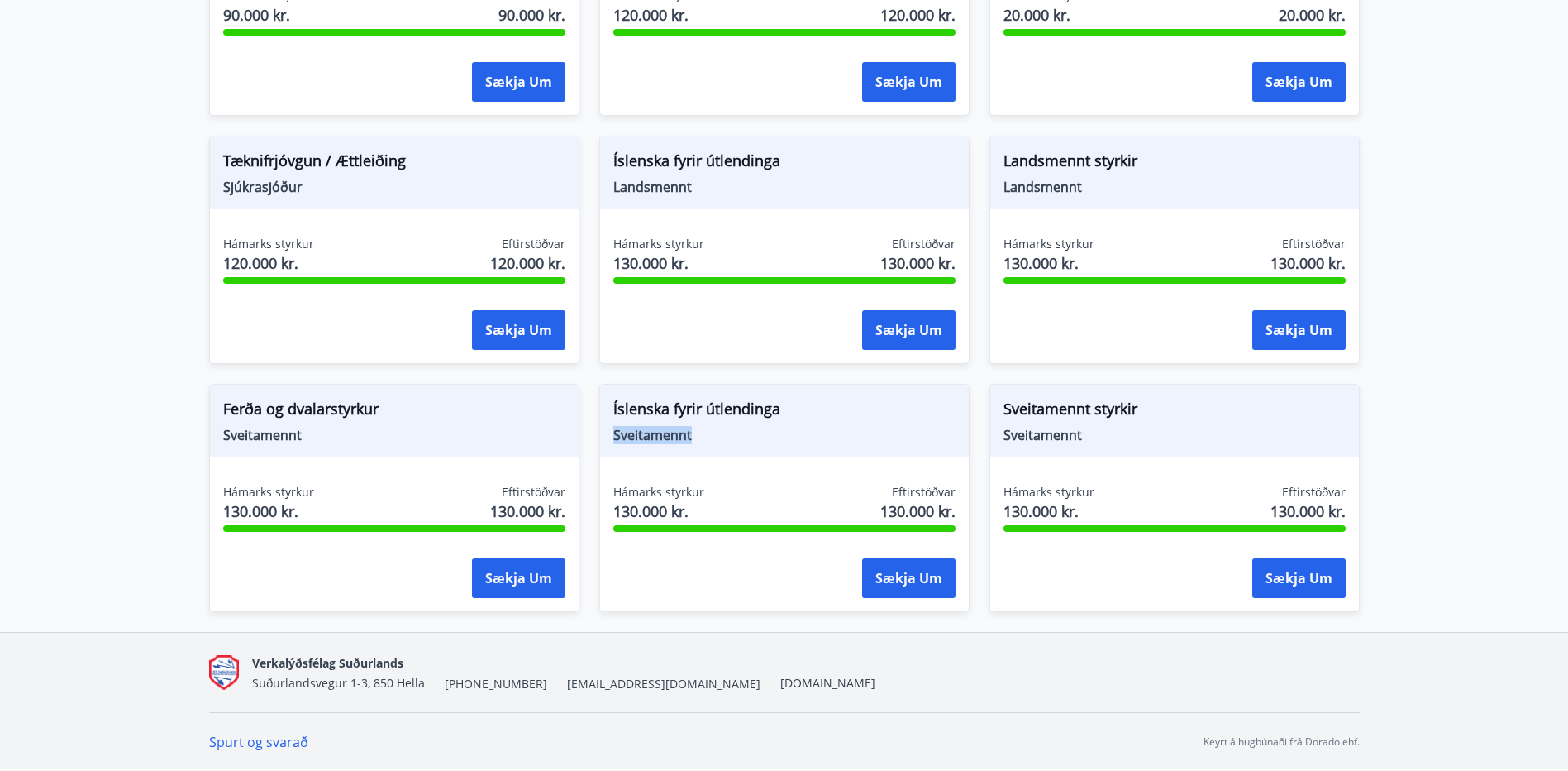
click at [648, 439] on span "Sveitamennt" at bounding box center [784, 435] width 342 height 18
click at [673, 441] on span "Sveitamennt" at bounding box center [784, 435] width 342 height 18
click at [668, 437] on span "Sveitamennt" at bounding box center [784, 435] width 342 height 18
click at [721, 668] on nav "Verkalýðsfélag Suðurlands Suðurlandsvegur 1-3, 850 Hella [PHONE_NUMBER] [EMAIL_…" at bounding box center [784, 672] width 1151 height 40
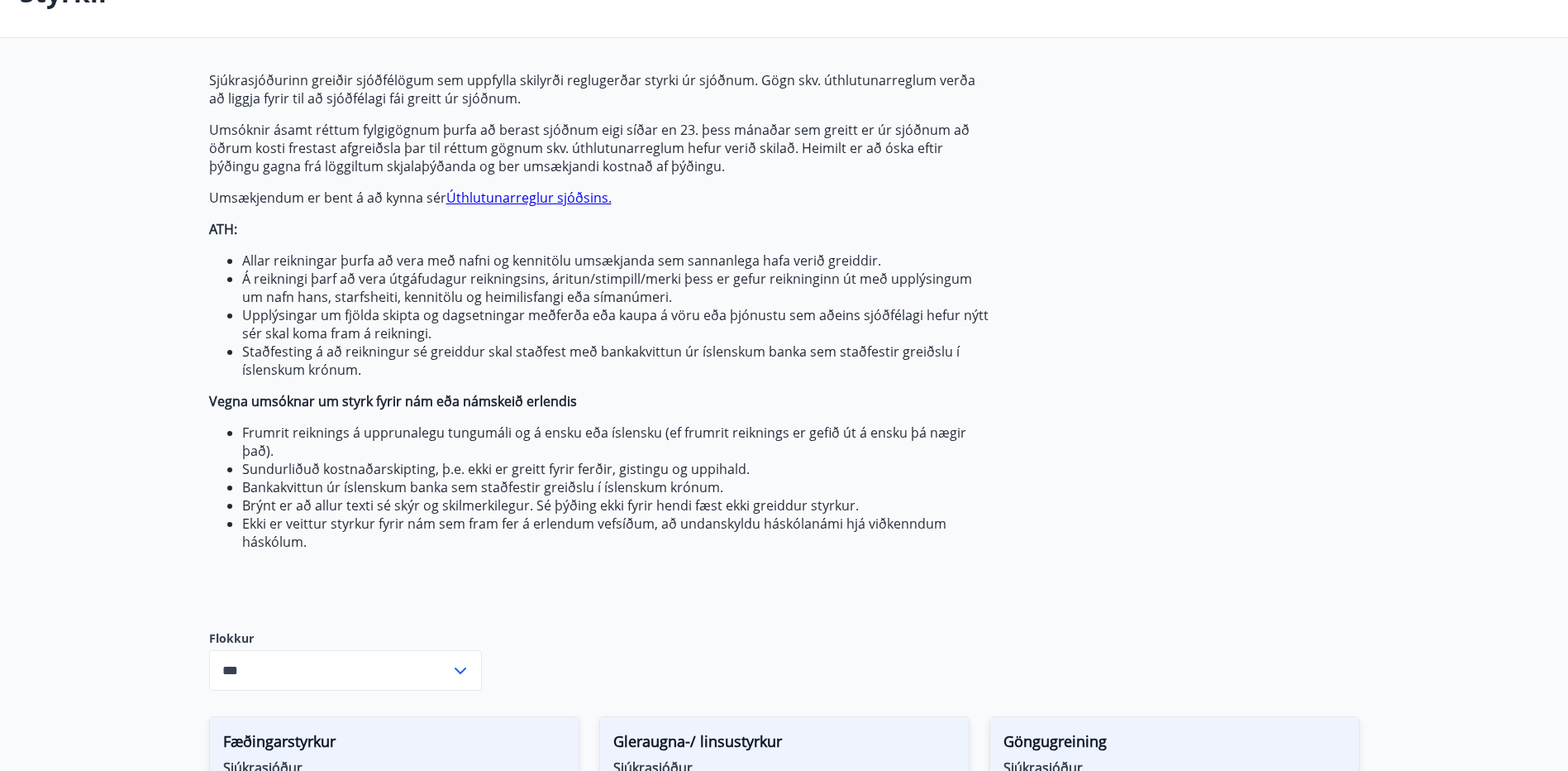
scroll to position [0, 0]
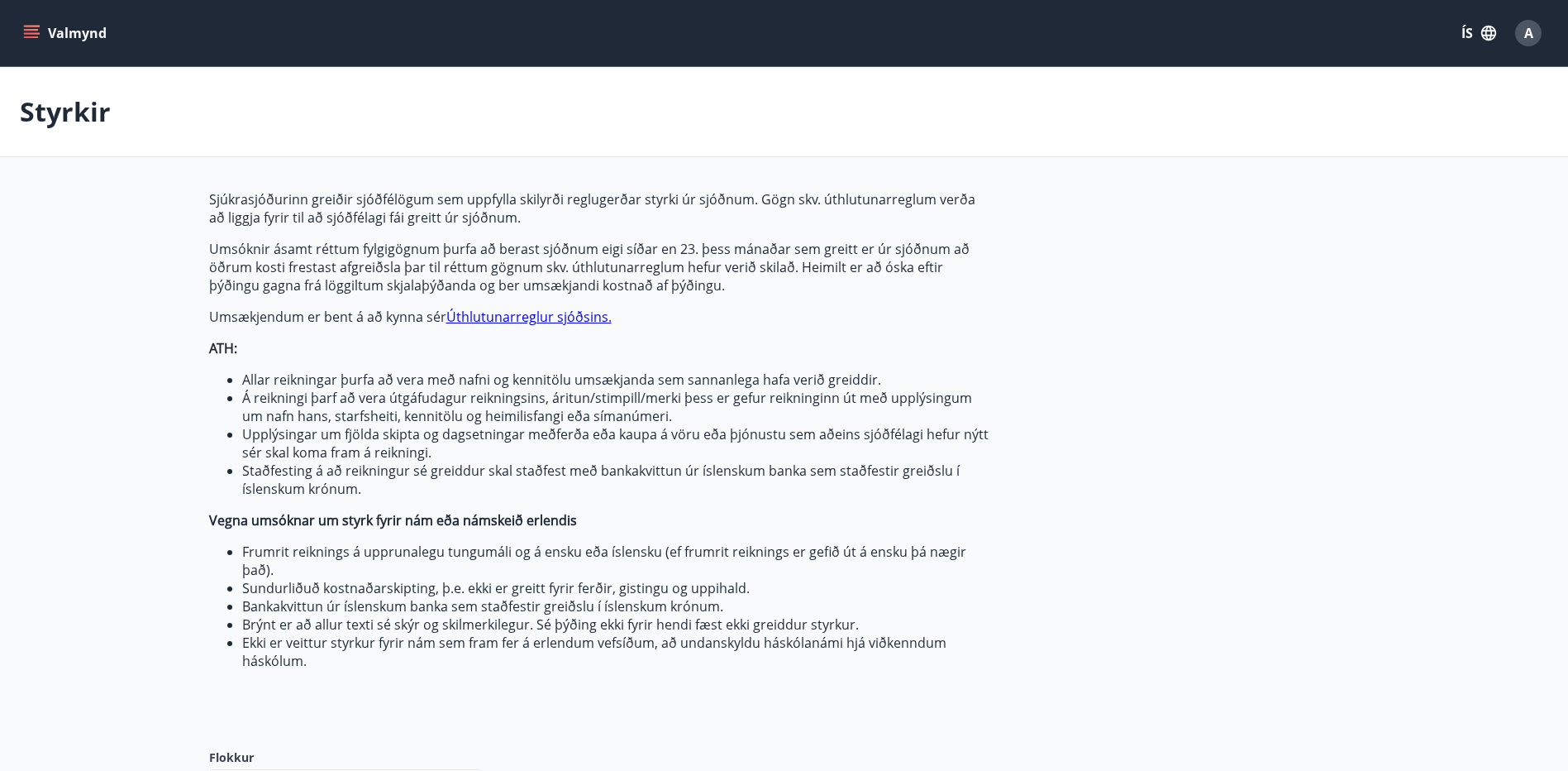
click at [29, 27] on icon "menu" at bounding box center [33, 27] width 18 height 2
click at [1537, 33] on div "A" at bounding box center [1528, 33] width 27 height 27
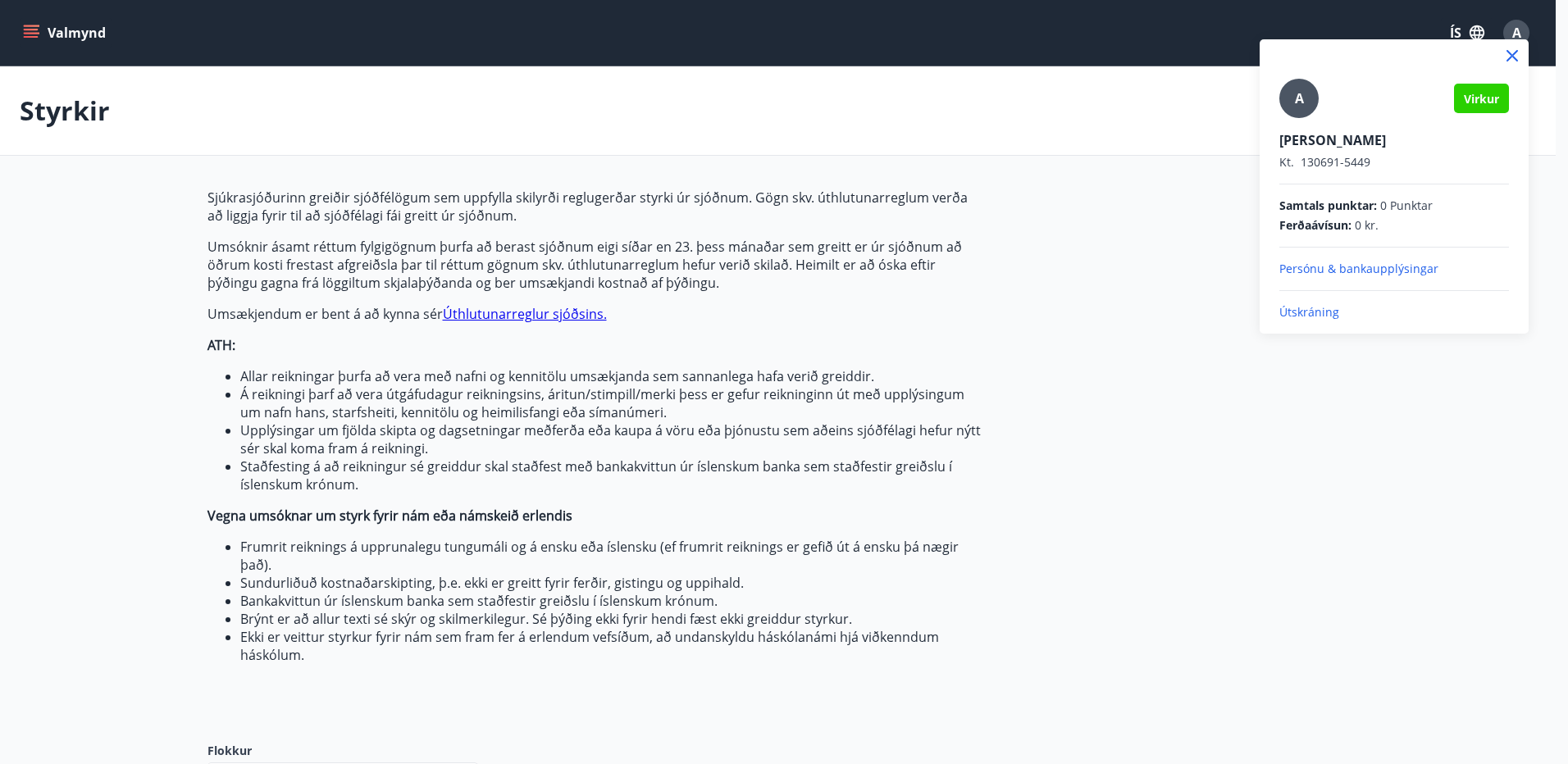
click at [1297, 313] on p "Útskráning" at bounding box center [1394, 312] width 229 height 16
